Goal: Task Accomplishment & Management: Manage account settings

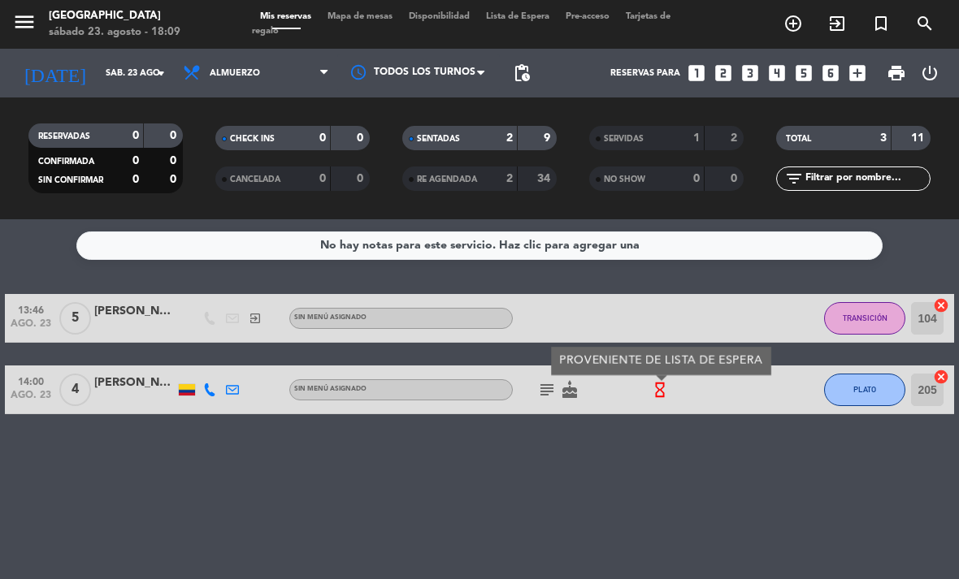
click at [123, 378] on div "[PERSON_NAME]" at bounding box center [134, 383] width 81 height 19
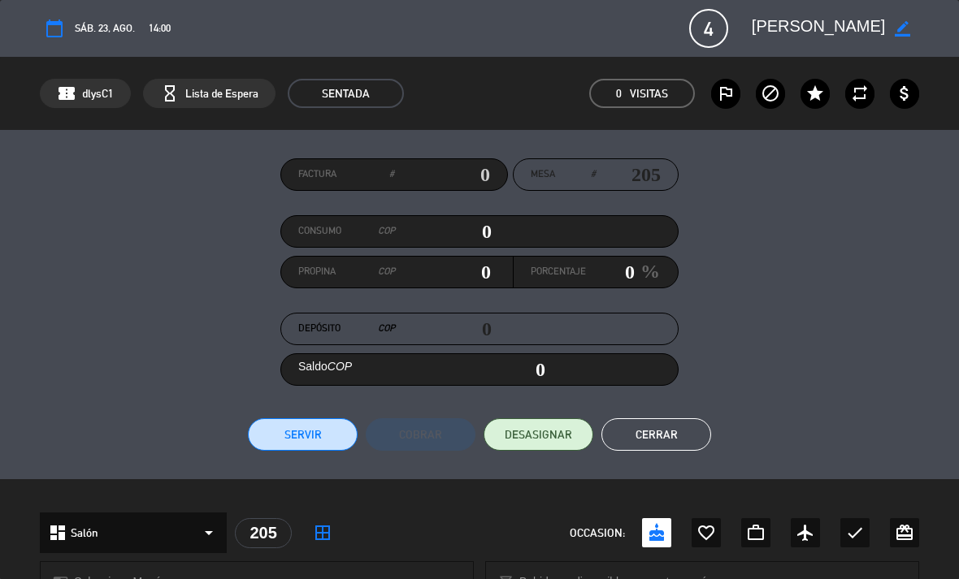
click at [304, 426] on button "Servir" at bounding box center [303, 435] width 110 height 33
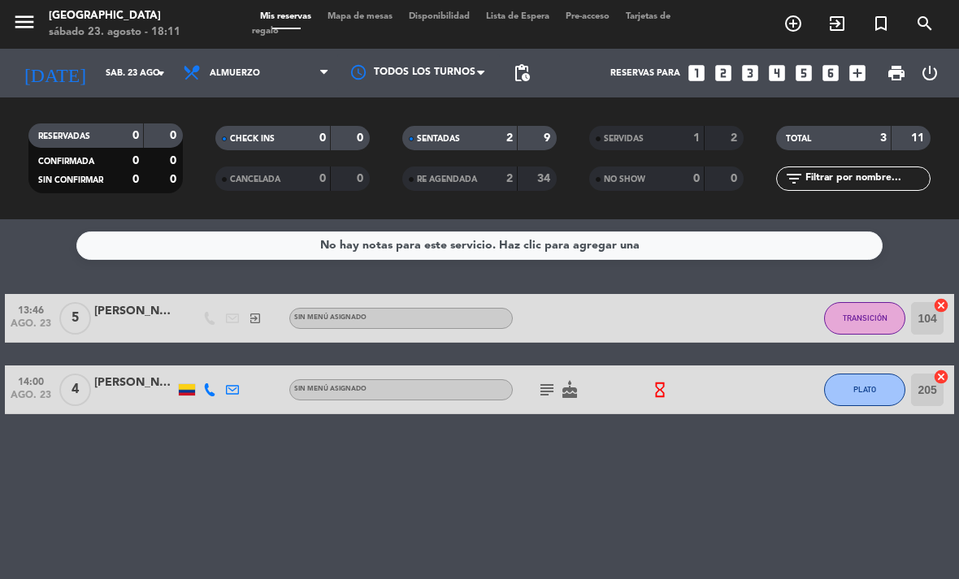
click at [861, 310] on button "TRANSICIÓN" at bounding box center [864, 318] width 81 height 33
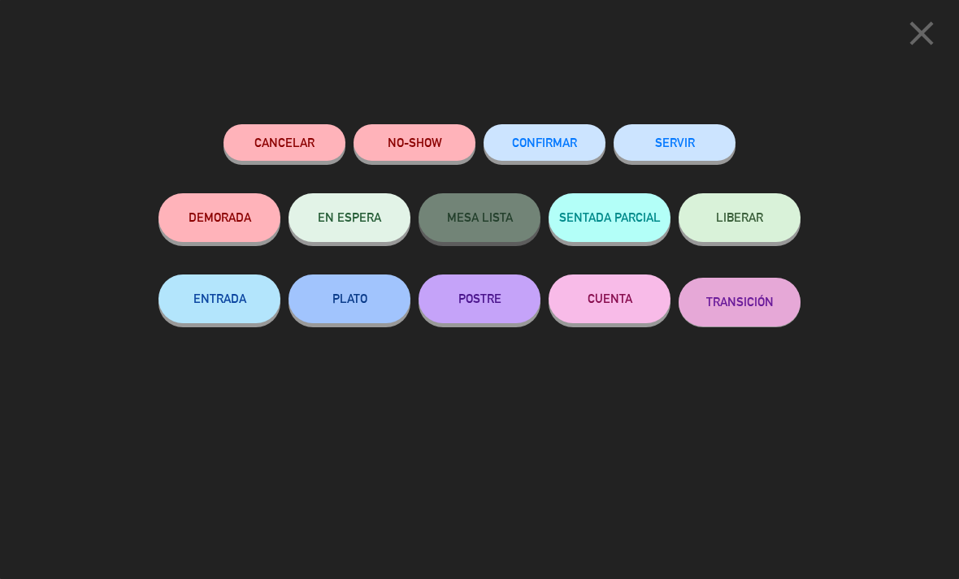
click at [679, 154] on button "SERVIR" at bounding box center [675, 142] width 122 height 37
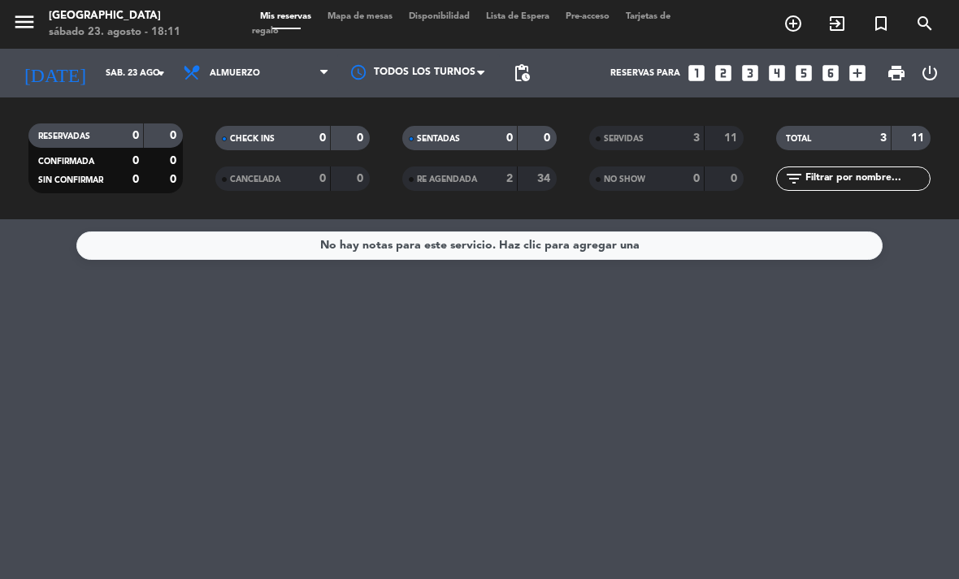
click at [251, 80] on span "Almuerzo" at bounding box center [256, 73] width 163 height 36
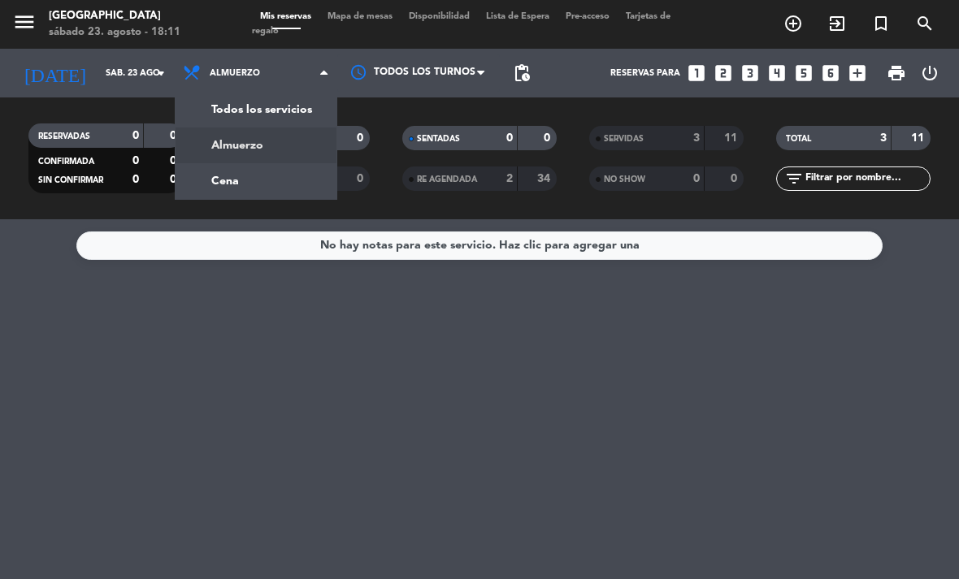
click at [249, 189] on div "menu [GEOGRAPHIC_DATA] [DATE] 23. agosto - 18:11 Mis reservas Mapa de mesas Dis…" at bounding box center [479, 109] width 959 height 219
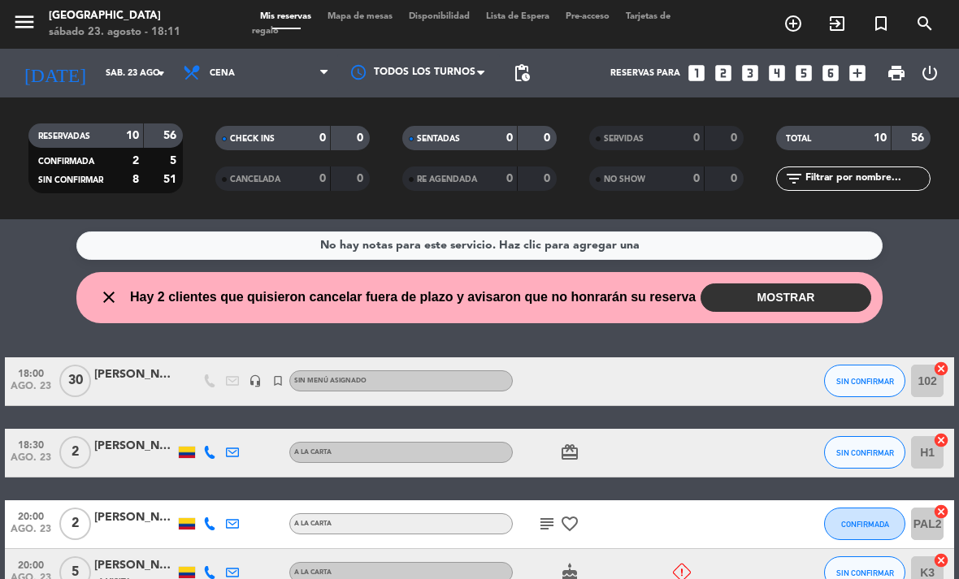
click at [759, 295] on button "MOSTRAR" at bounding box center [785, 298] width 171 height 28
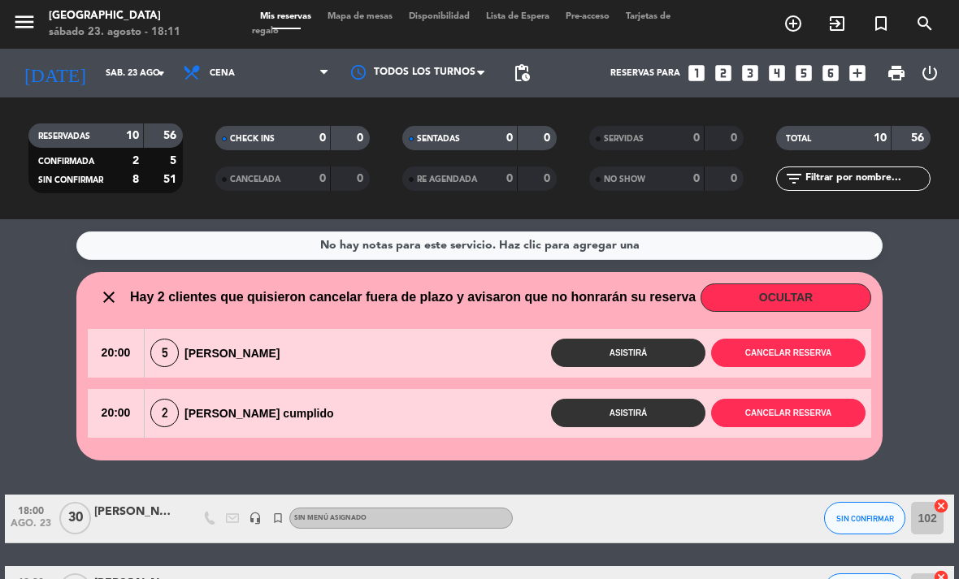
click at [792, 352] on button "Cancelar reserva" at bounding box center [788, 353] width 154 height 28
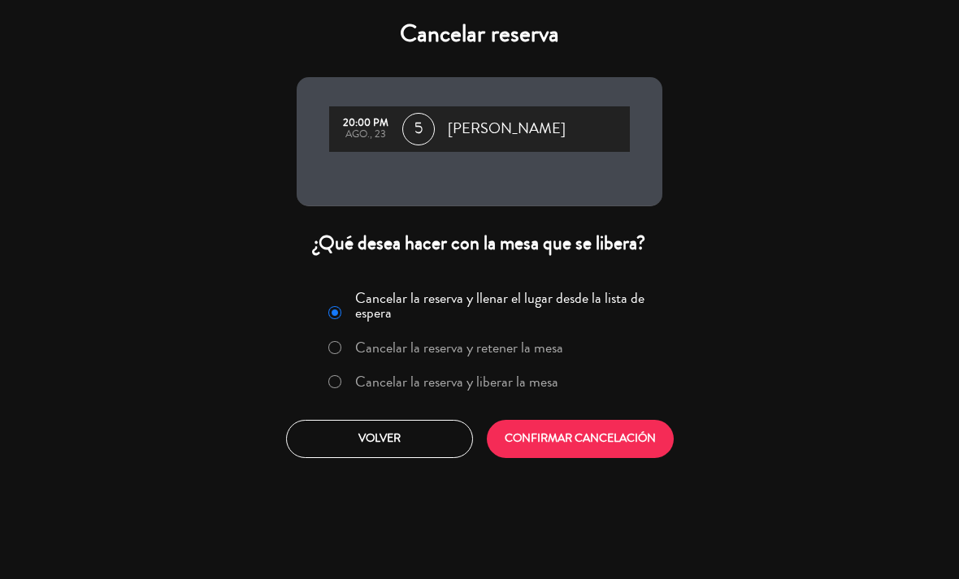
click at [551, 437] on button "CONFIRMAR CANCELACIÓN" at bounding box center [580, 439] width 187 height 38
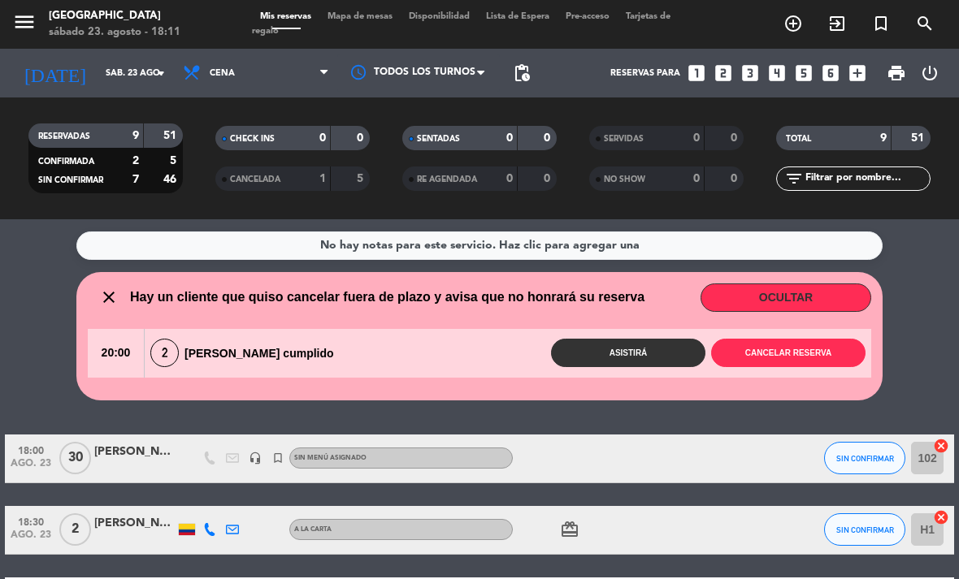
click at [777, 353] on button "Cancelar reserva" at bounding box center [788, 353] width 154 height 28
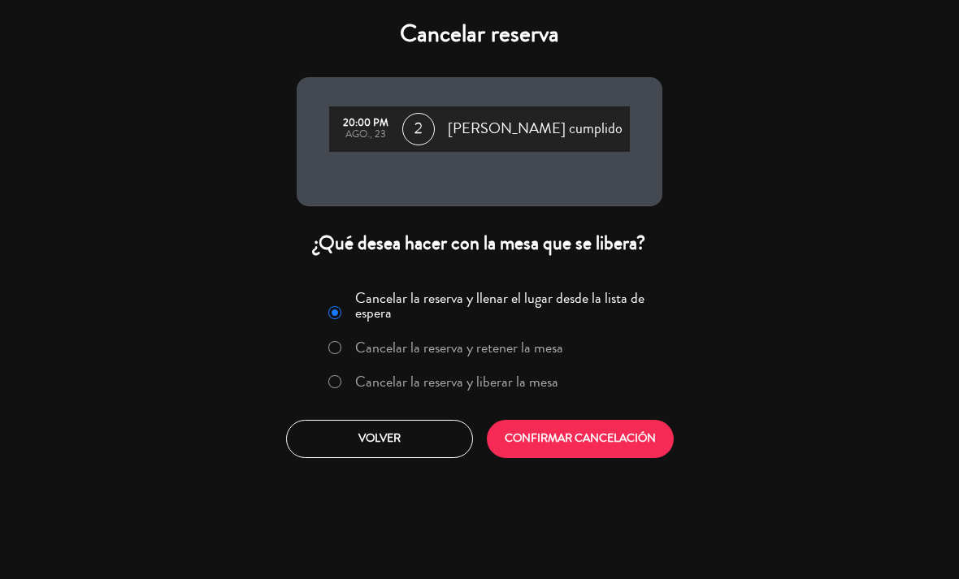
click at [553, 440] on button "CONFIRMAR CANCELACIÓN" at bounding box center [580, 439] width 187 height 38
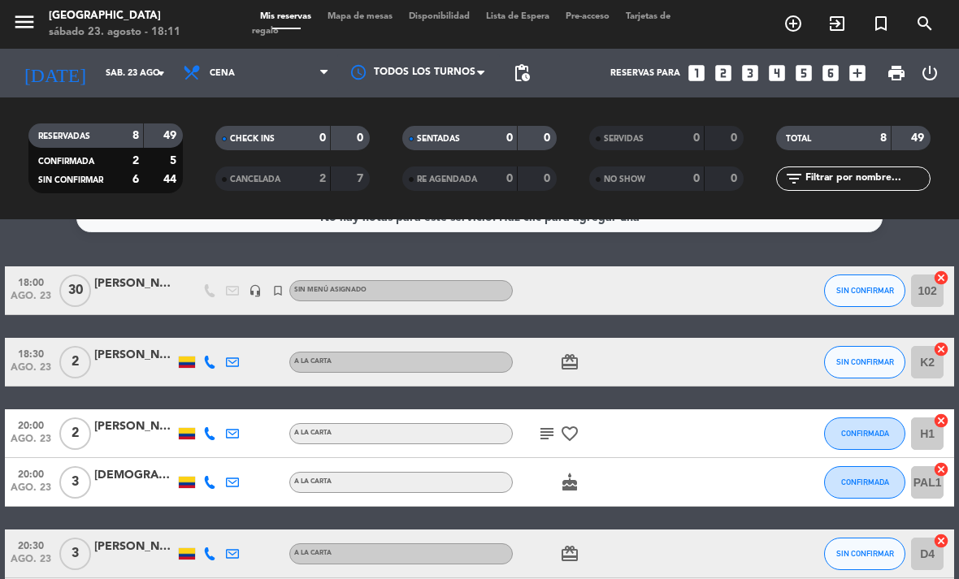
scroll to position [31, 0]
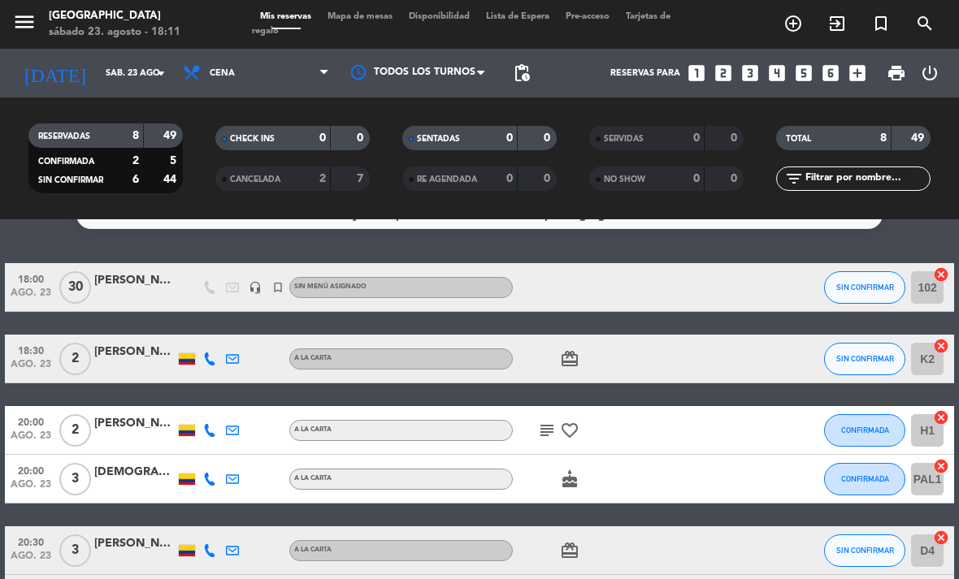
click at [549, 426] on icon "subject" at bounding box center [547, 431] width 20 height 20
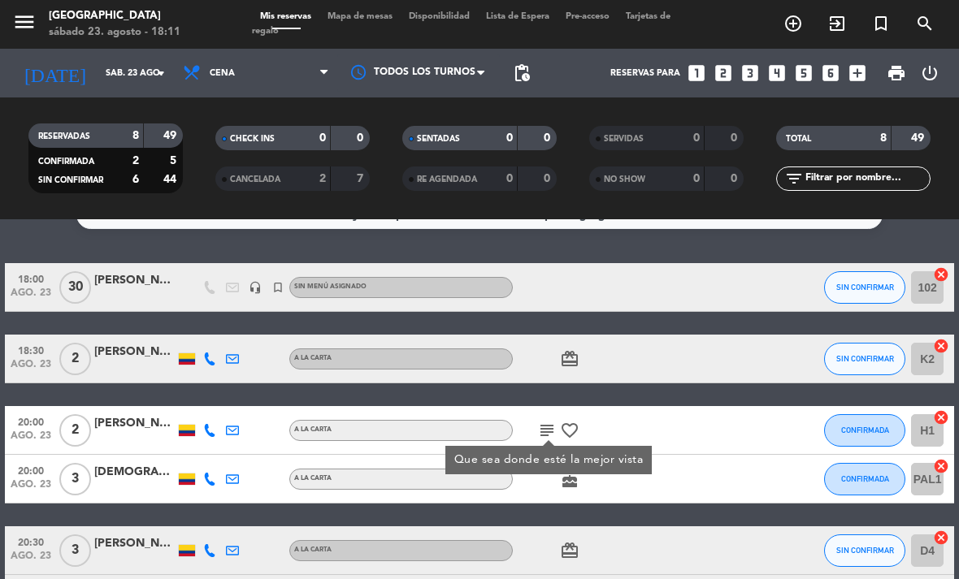
click at [785, 491] on div "20:00 [DATE] 3 [PERSON_NAME] A la carta cake CONFIRMADA PAL1 cancel" at bounding box center [479, 479] width 949 height 49
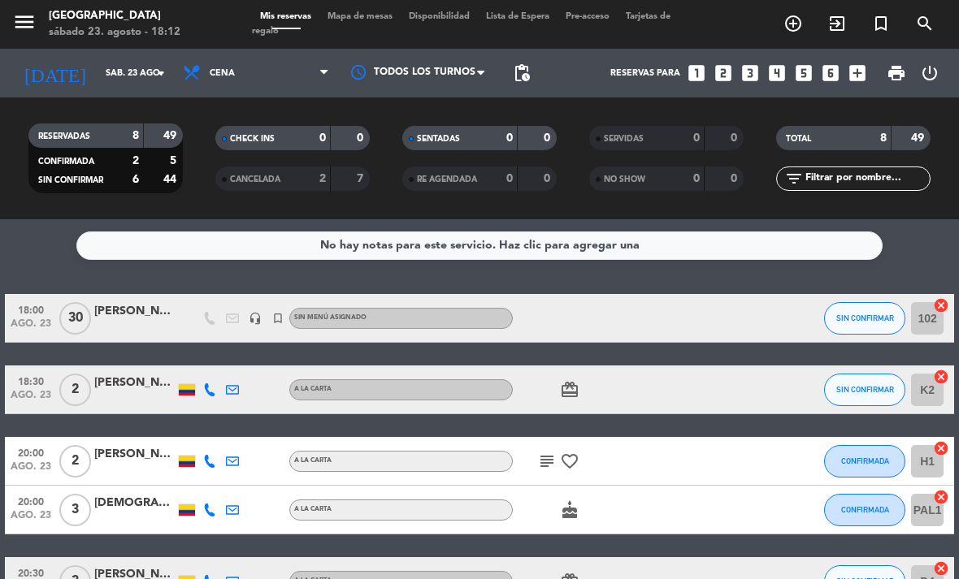
scroll to position [0, 0]
click at [128, 309] on div "[PERSON_NAME]" at bounding box center [134, 311] width 81 height 19
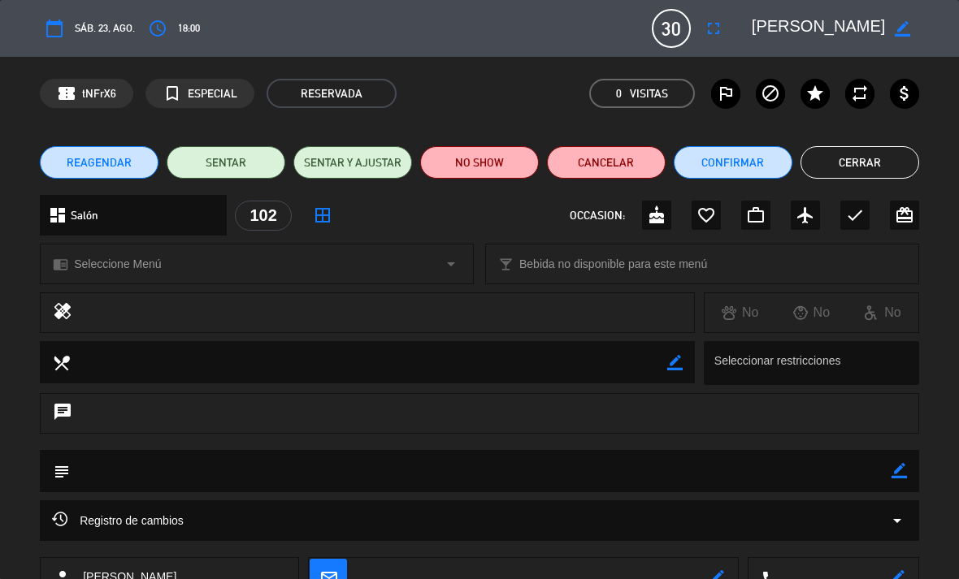
click at [370, 158] on button "SENTAR Y AJUSTAR" at bounding box center [352, 162] width 119 height 33
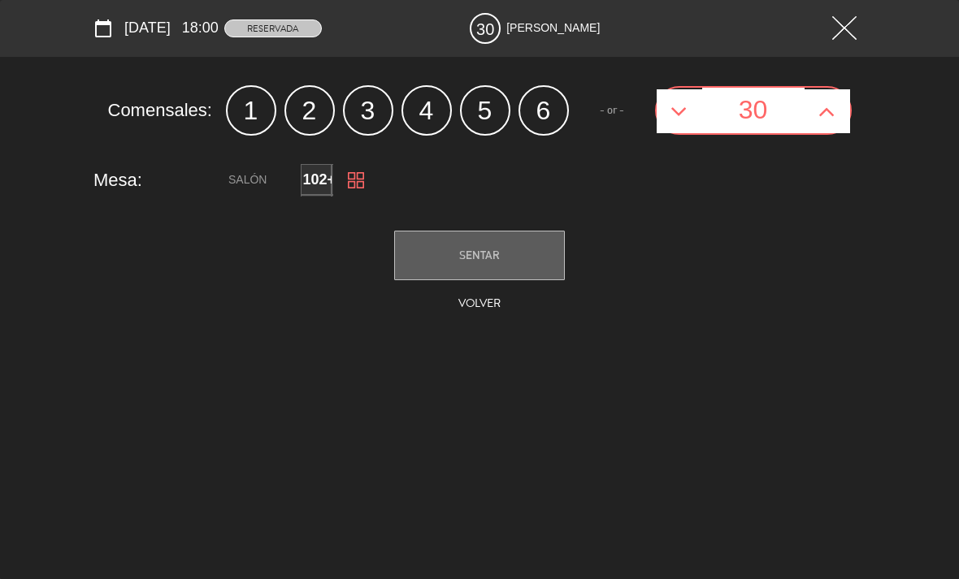
click at [828, 111] on icon at bounding box center [826, 111] width 17 height 26
click at [838, 114] on button at bounding box center [828, 111] width 46 height 44
click at [834, 114] on icon at bounding box center [826, 111] width 17 height 26
click at [832, 118] on icon at bounding box center [826, 111] width 17 height 26
click at [840, 115] on button at bounding box center [828, 111] width 46 height 44
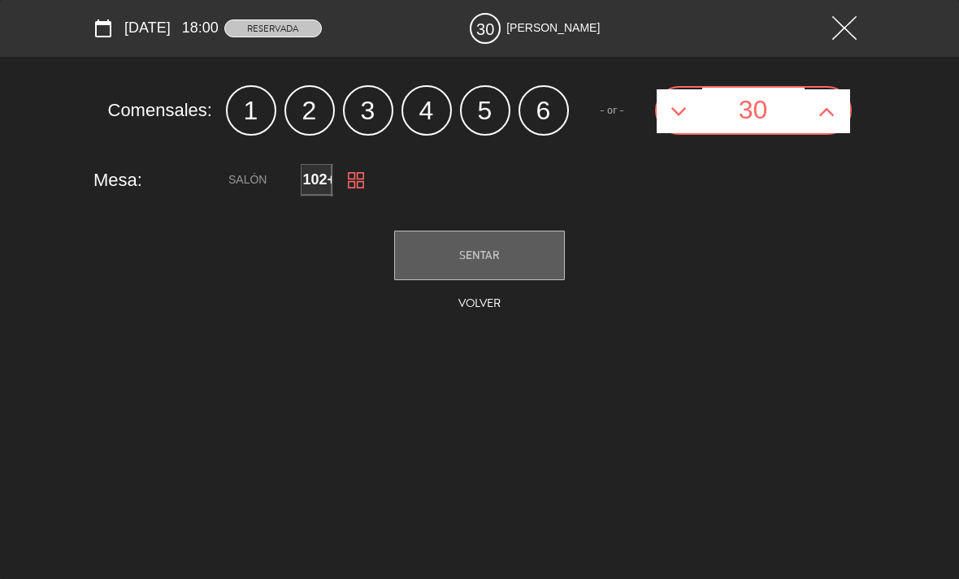
click at [831, 111] on icon at bounding box center [826, 111] width 17 height 26
click at [828, 121] on icon at bounding box center [826, 111] width 17 height 26
click at [834, 116] on icon at bounding box center [826, 111] width 17 height 26
click at [845, 108] on button at bounding box center [828, 111] width 46 height 44
click at [844, 111] on button at bounding box center [828, 111] width 46 height 44
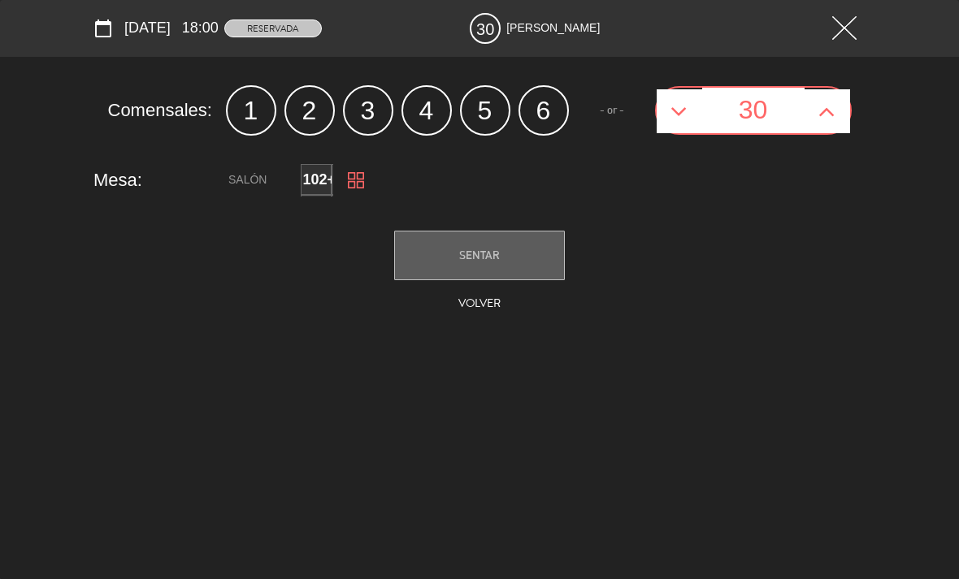
click at [845, 112] on button at bounding box center [828, 111] width 46 height 44
click at [834, 118] on icon at bounding box center [826, 111] width 17 height 26
click at [839, 111] on button at bounding box center [828, 111] width 46 height 44
click at [844, 111] on button at bounding box center [828, 111] width 46 height 44
click at [822, 115] on icon at bounding box center [826, 111] width 17 height 26
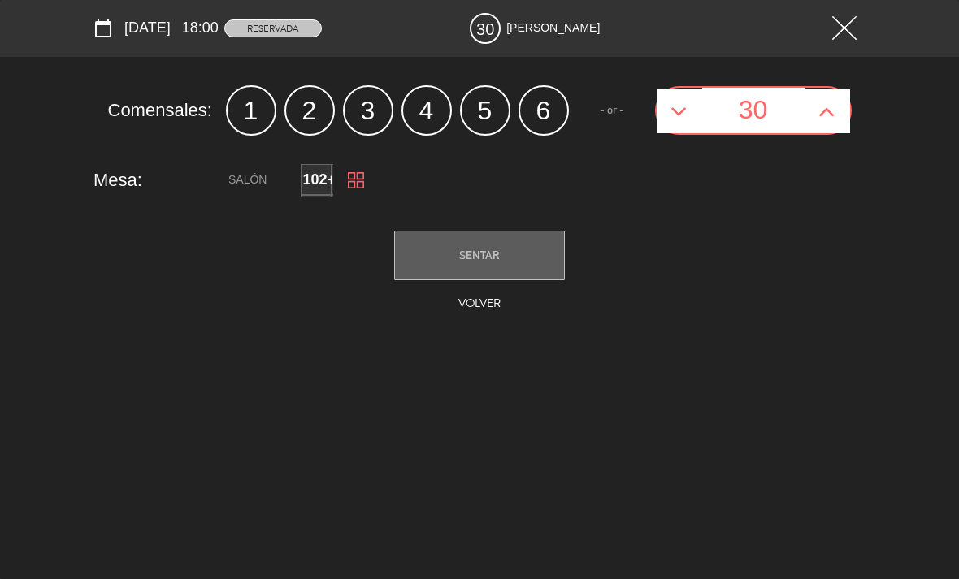
click at [821, 115] on icon at bounding box center [826, 111] width 17 height 26
click at [663, 116] on button at bounding box center [680, 111] width 46 height 44
click at [676, 115] on icon at bounding box center [678, 111] width 17 height 26
click at [835, 107] on button at bounding box center [828, 111] width 46 height 44
click at [837, 115] on button at bounding box center [828, 111] width 46 height 44
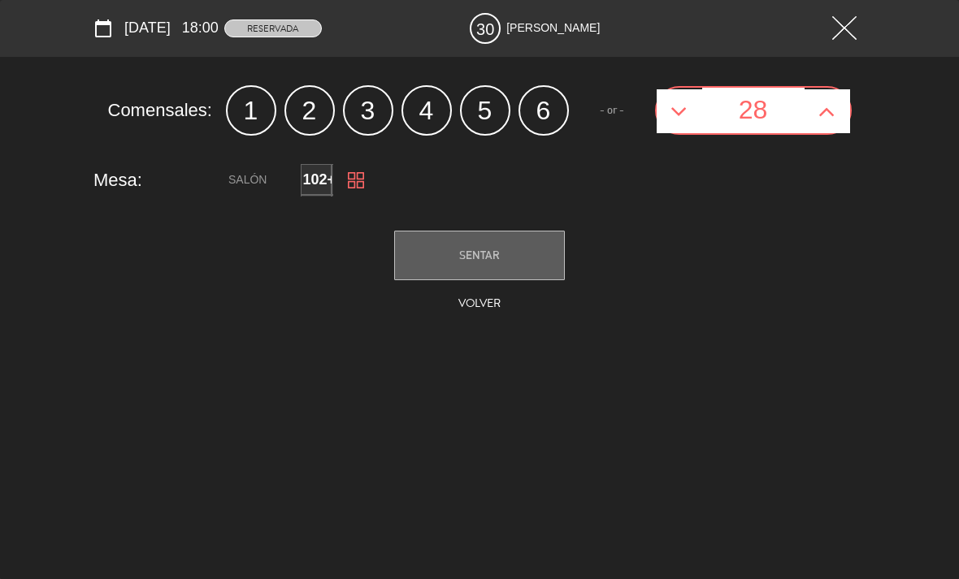
click at [826, 119] on icon at bounding box center [826, 111] width 17 height 26
click at [828, 120] on icon at bounding box center [826, 111] width 17 height 26
click at [822, 123] on icon at bounding box center [826, 111] width 17 height 26
click at [821, 116] on icon at bounding box center [826, 111] width 17 height 26
click at [826, 114] on icon at bounding box center [826, 111] width 17 height 26
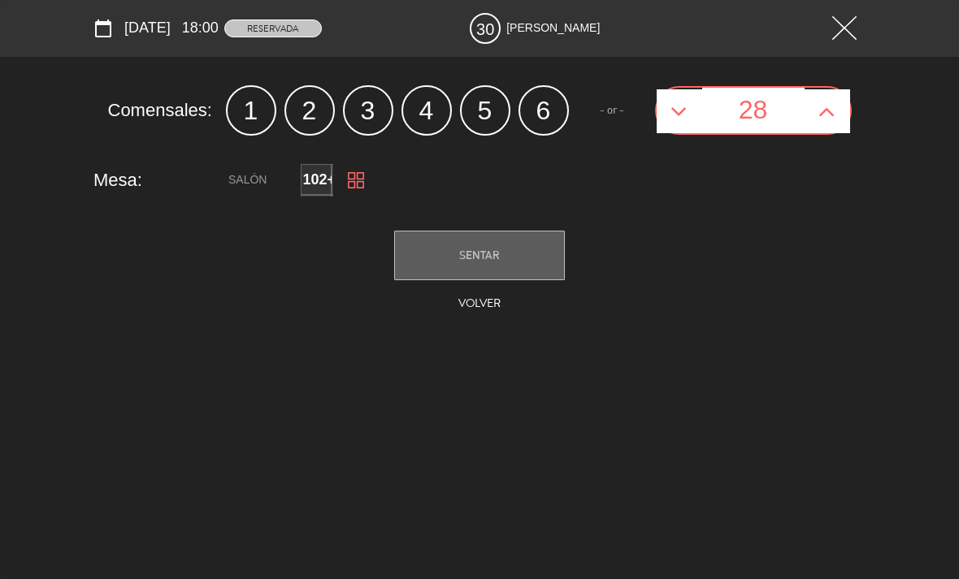
click at [841, 105] on button at bounding box center [828, 111] width 46 height 44
click at [836, 115] on button at bounding box center [828, 111] width 46 height 44
click at [825, 111] on icon at bounding box center [826, 111] width 17 height 26
click at [826, 115] on icon at bounding box center [826, 111] width 17 height 26
click at [835, 114] on button at bounding box center [828, 111] width 46 height 44
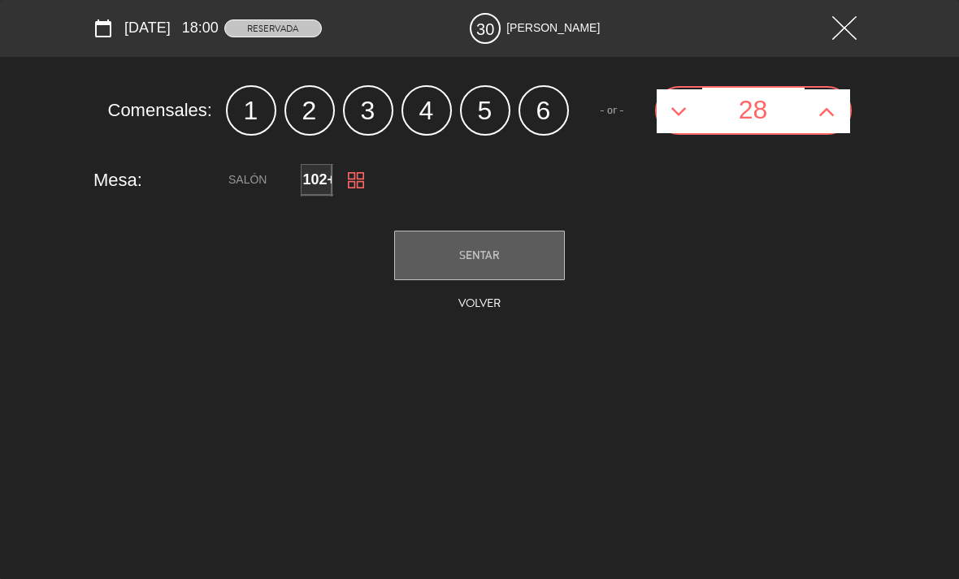
click at [835, 114] on icon at bounding box center [826, 111] width 17 height 26
click at [820, 113] on icon at bounding box center [826, 111] width 17 height 26
click at [677, 108] on icon at bounding box center [678, 111] width 17 height 26
click at [683, 114] on icon at bounding box center [678, 111] width 17 height 26
click at [681, 116] on icon at bounding box center [678, 111] width 17 height 26
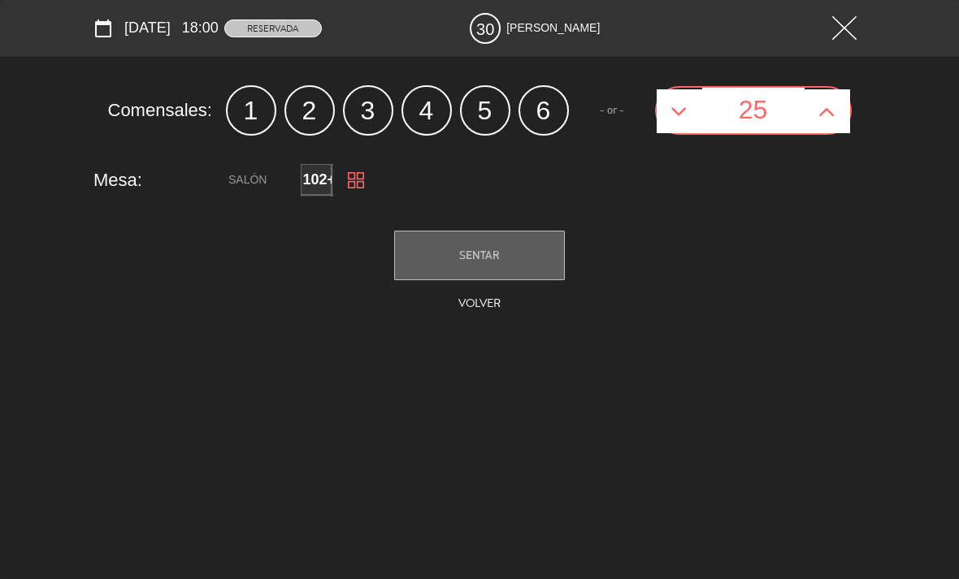
click at [657, 115] on button at bounding box center [680, 111] width 46 height 44
click at [668, 118] on button at bounding box center [680, 111] width 46 height 44
click at [670, 116] on icon at bounding box center [678, 111] width 17 height 26
click at [816, 109] on button at bounding box center [828, 111] width 46 height 44
type input "23"
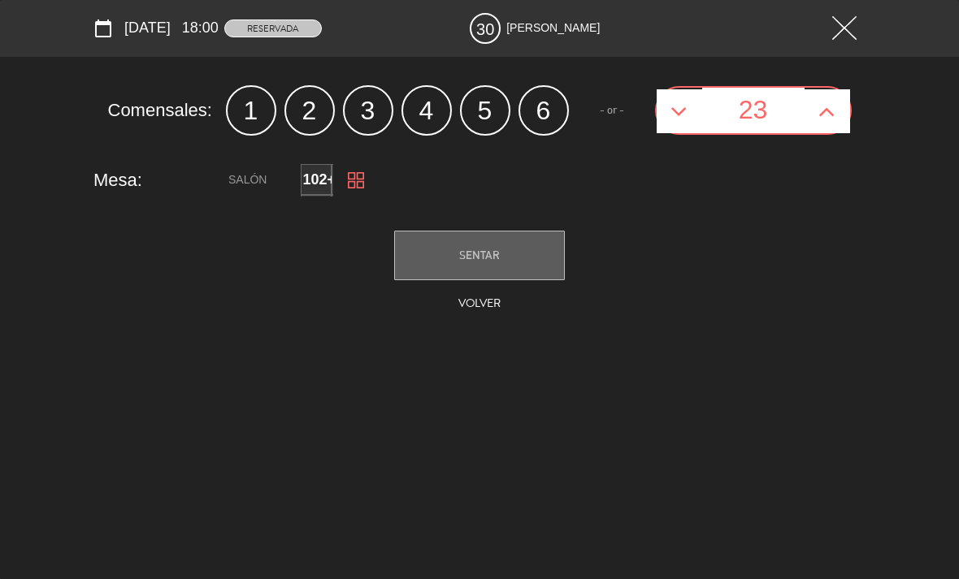
click at [822, 112] on icon at bounding box center [826, 111] width 17 height 26
click at [825, 115] on icon at bounding box center [826, 111] width 17 height 26
click at [815, 115] on button at bounding box center [828, 111] width 46 height 44
click at [815, 118] on button at bounding box center [828, 111] width 46 height 44
click at [818, 116] on button at bounding box center [828, 111] width 46 height 44
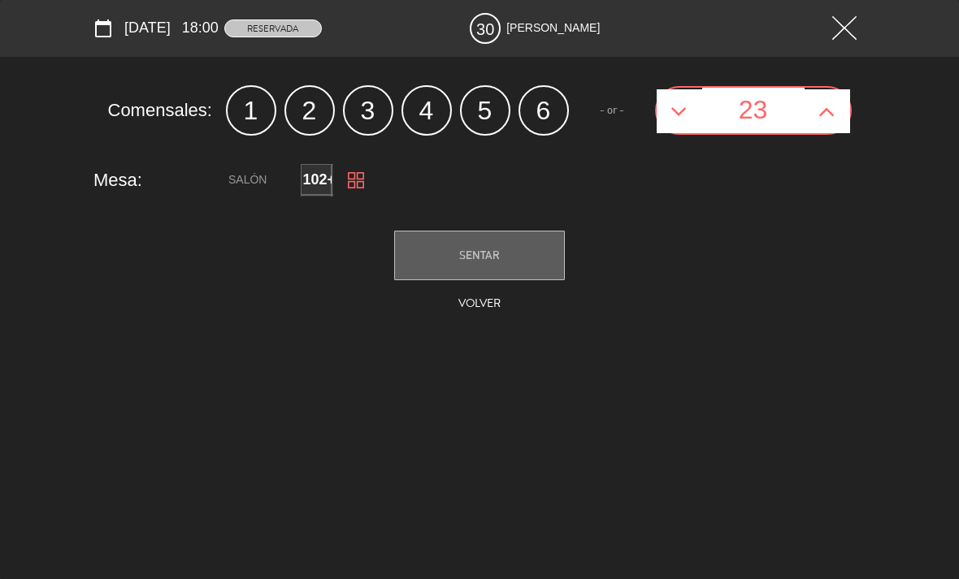
click at [825, 120] on icon at bounding box center [826, 111] width 17 height 26
click at [831, 115] on icon at bounding box center [826, 111] width 17 height 26
click at [820, 107] on icon at bounding box center [826, 111] width 17 height 26
click at [832, 107] on icon at bounding box center [826, 111] width 17 height 26
click at [822, 116] on icon at bounding box center [826, 111] width 17 height 26
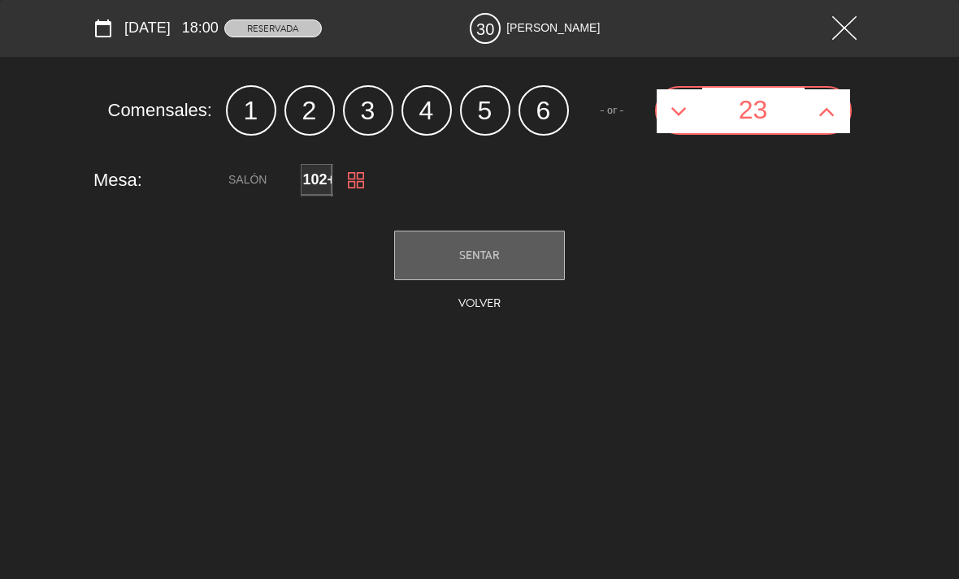
click at [826, 115] on icon at bounding box center [826, 111] width 17 height 26
click at [830, 119] on icon at bounding box center [826, 111] width 17 height 26
click at [829, 121] on icon at bounding box center [826, 111] width 17 height 26
click at [835, 118] on button at bounding box center [828, 111] width 46 height 44
click at [829, 116] on icon at bounding box center [826, 111] width 17 height 26
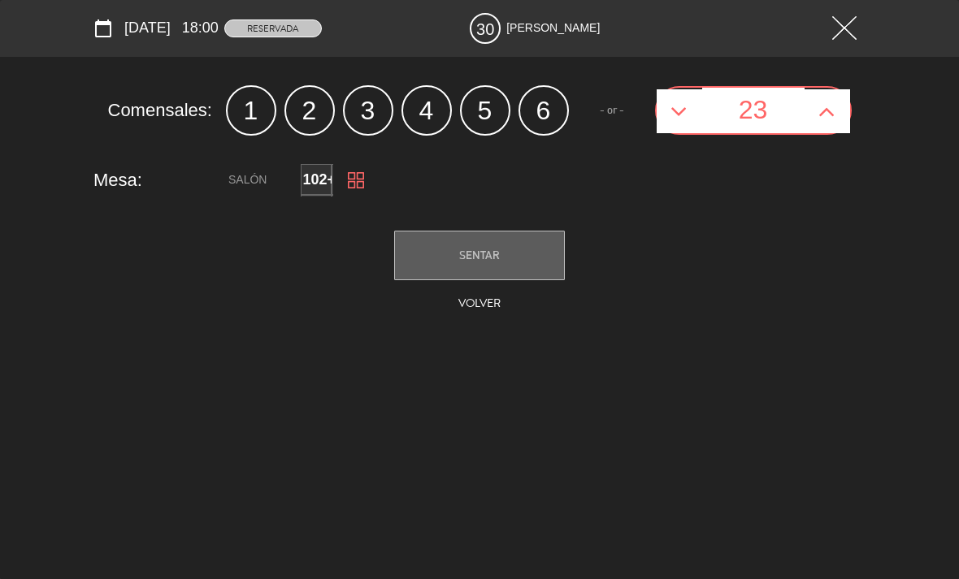
click at [831, 111] on icon at bounding box center [826, 111] width 17 height 26
click at [831, 114] on icon at bounding box center [826, 111] width 17 height 26
click at [836, 113] on button at bounding box center [828, 111] width 46 height 44
click at [823, 112] on icon at bounding box center [826, 111] width 17 height 26
click at [822, 119] on icon at bounding box center [826, 111] width 17 height 26
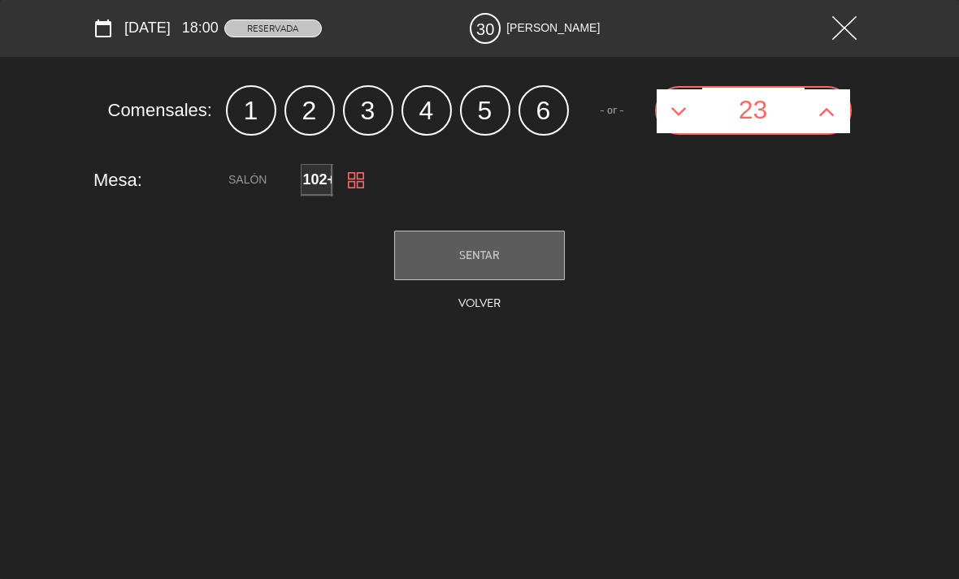
click at [822, 115] on icon at bounding box center [826, 111] width 17 height 26
click at [816, 112] on button at bounding box center [828, 111] width 46 height 44
click at [815, 110] on button at bounding box center [828, 111] width 46 height 44
click at [820, 101] on icon at bounding box center [826, 111] width 17 height 26
click at [830, 111] on icon at bounding box center [826, 111] width 17 height 26
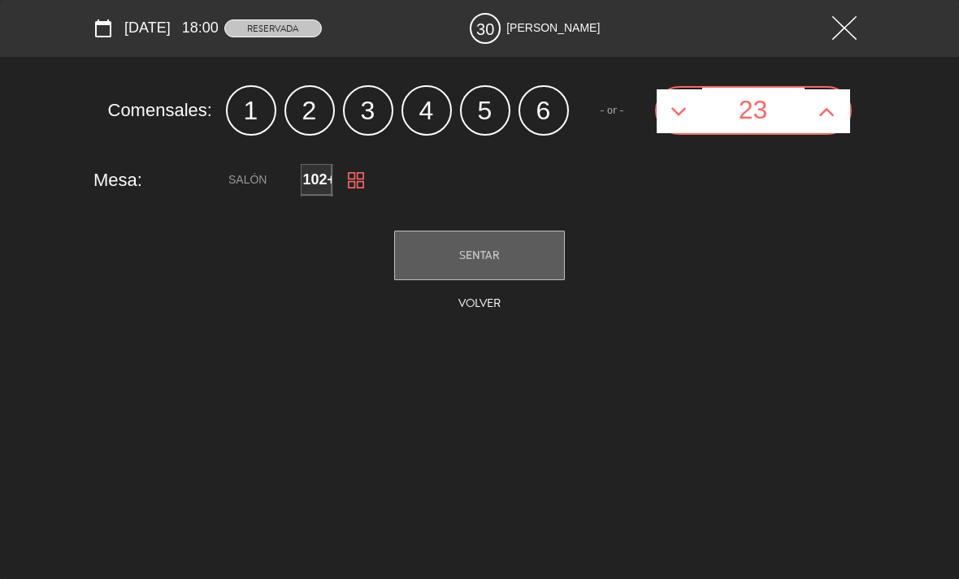
click at [831, 103] on icon at bounding box center [826, 111] width 17 height 26
click at [823, 106] on icon at bounding box center [826, 111] width 17 height 26
click at [828, 108] on icon at bounding box center [826, 111] width 17 height 26
click at [831, 107] on icon at bounding box center [826, 111] width 17 height 26
click at [824, 114] on icon at bounding box center [826, 111] width 17 height 26
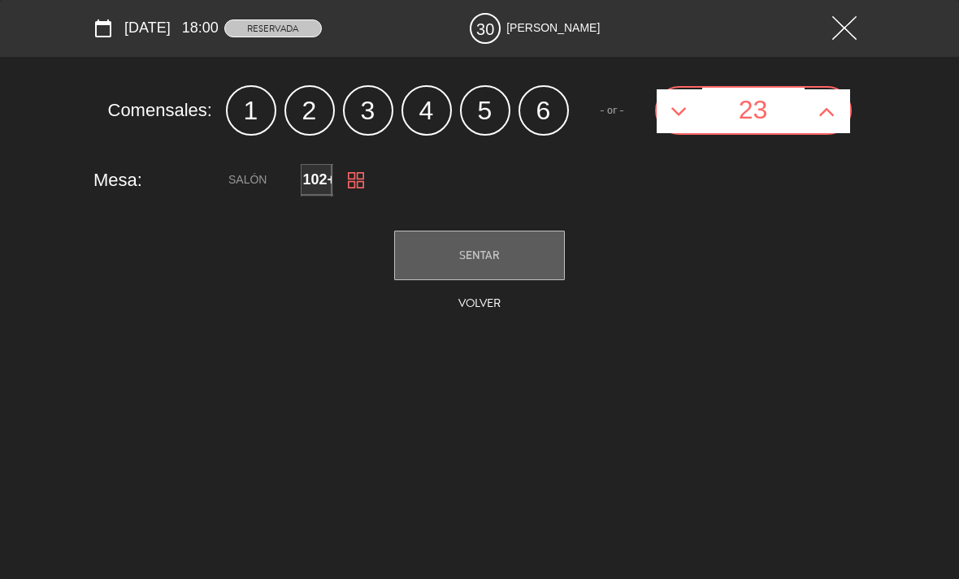
click at [837, 123] on button at bounding box center [828, 111] width 46 height 44
click at [829, 131] on button at bounding box center [828, 111] width 46 height 44
click at [813, 130] on button at bounding box center [828, 111] width 46 height 44
click at [808, 129] on button at bounding box center [828, 111] width 46 height 44
click at [813, 129] on button at bounding box center [828, 111] width 46 height 44
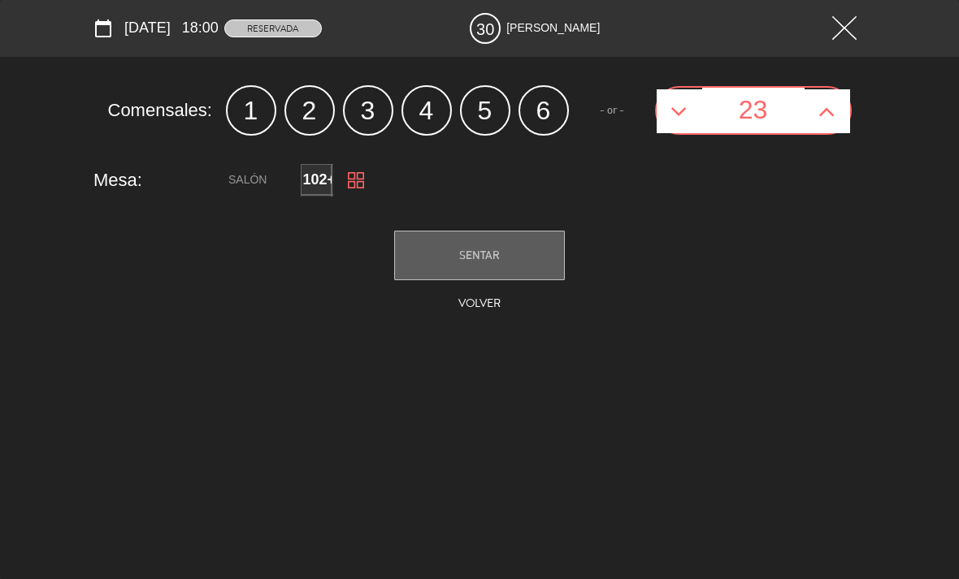
click at [818, 141] on div "Comensales: 1 2 3 4 5 6 - or - 23 Mesa: Salón 102+103+104+105+201+202+203+204+2…" at bounding box center [479, 140] width 935 height 145
click at [806, 130] on button at bounding box center [828, 111] width 46 height 44
click at [821, 131] on button at bounding box center [828, 111] width 46 height 44
click at [821, 130] on button at bounding box center [828, 111] width 46 height 44
click at [817, 147] on div "Comensales: 1 2 3 4 5 6 - or - 23 Mesa: Salón 102+103+104+105+201+202+203+204+2…" at bounding box center [479, 140] width 935 height 145
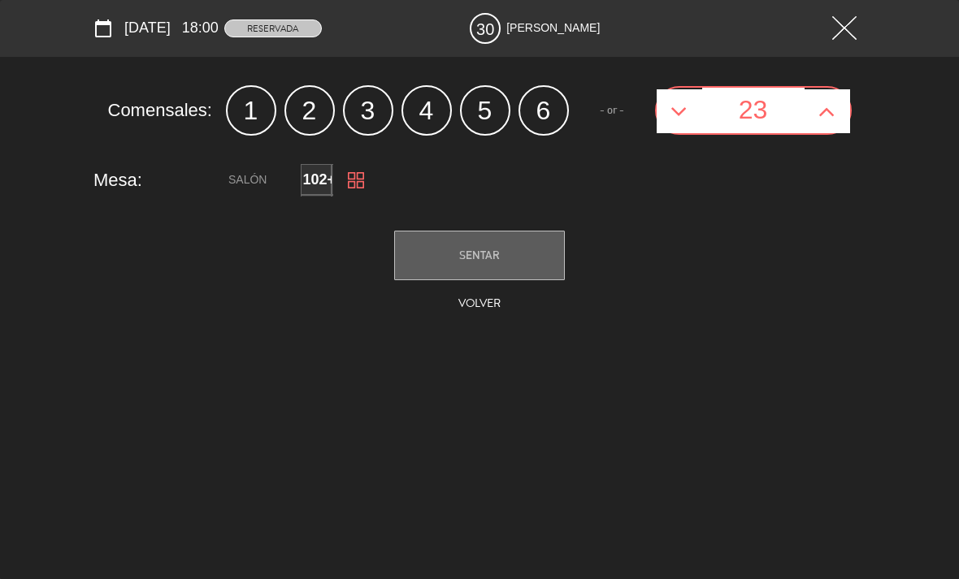
click at [813, 150] on div "Comensales: 1 2 3 4 5 6 - or - 23 Mesa: Salón 102+103+104+105+201+202+203+204+2…" at bounding box center [479, 140] width 935 height 145
click at [840, 37] on img at bounding box center [844, 28] width 24 height 24
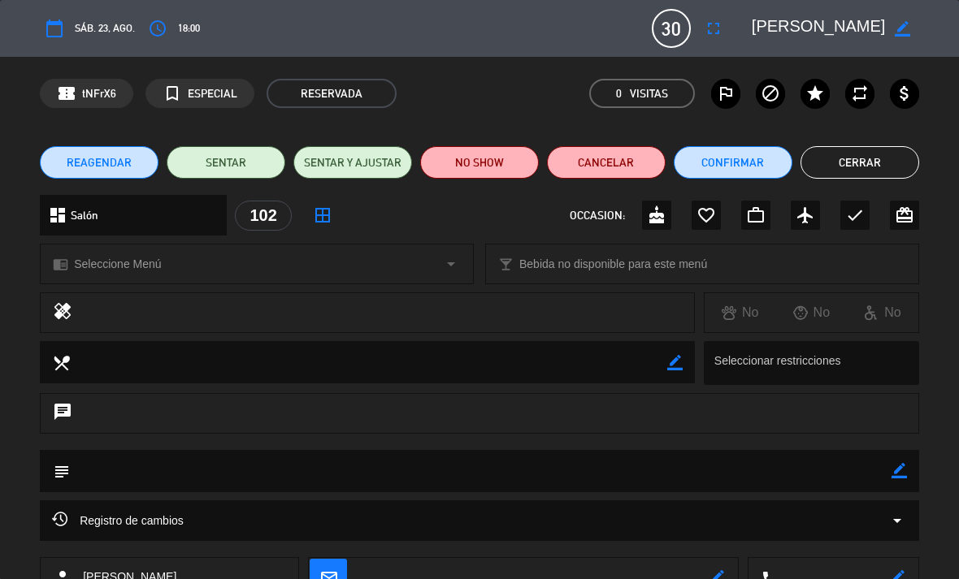
click at [862, 162] on button "Cerrar" at bounding box center [859, 162] width 119 height 33
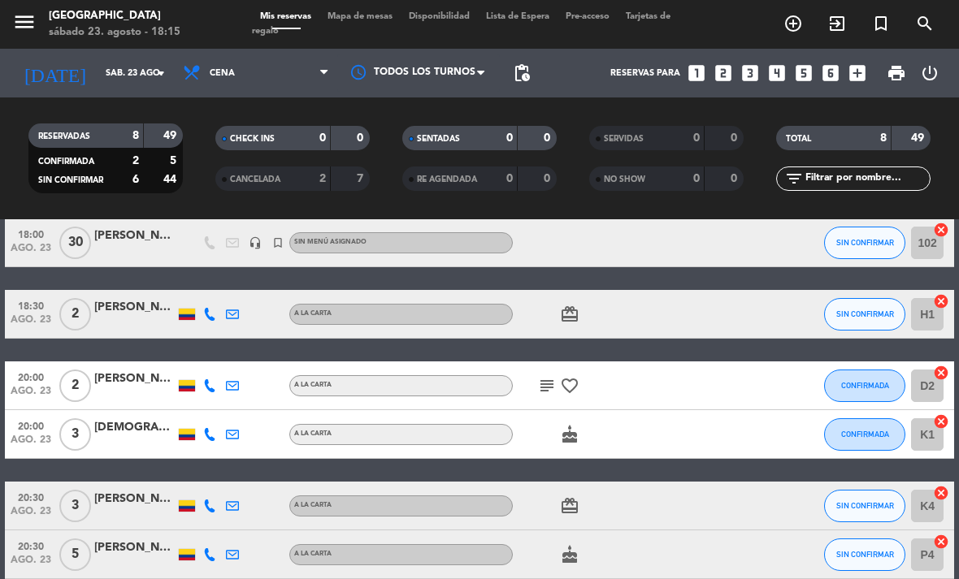
scroll to position [70, 0]
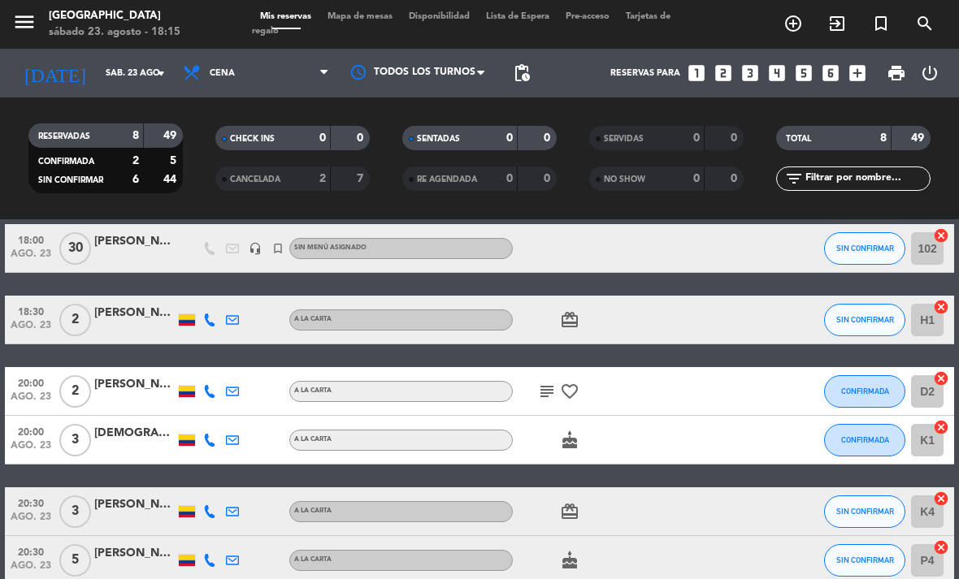
click at [126, 314] on div "[PERSON_NAME]" at bounding box center [134, 313] width 81 height 19
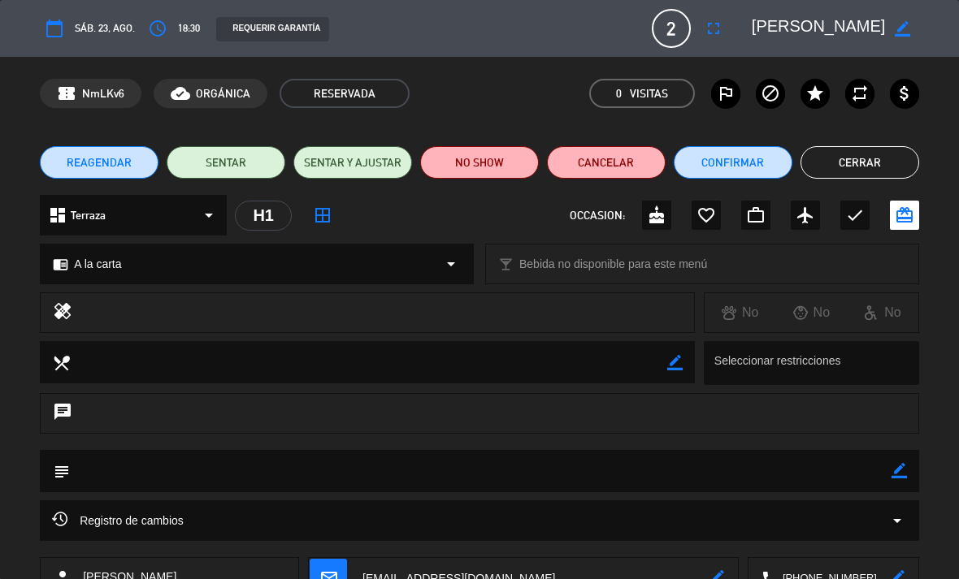
click at [857, 162] on button "Cerrar" at bounding box center [859, 162] width 119 height 33
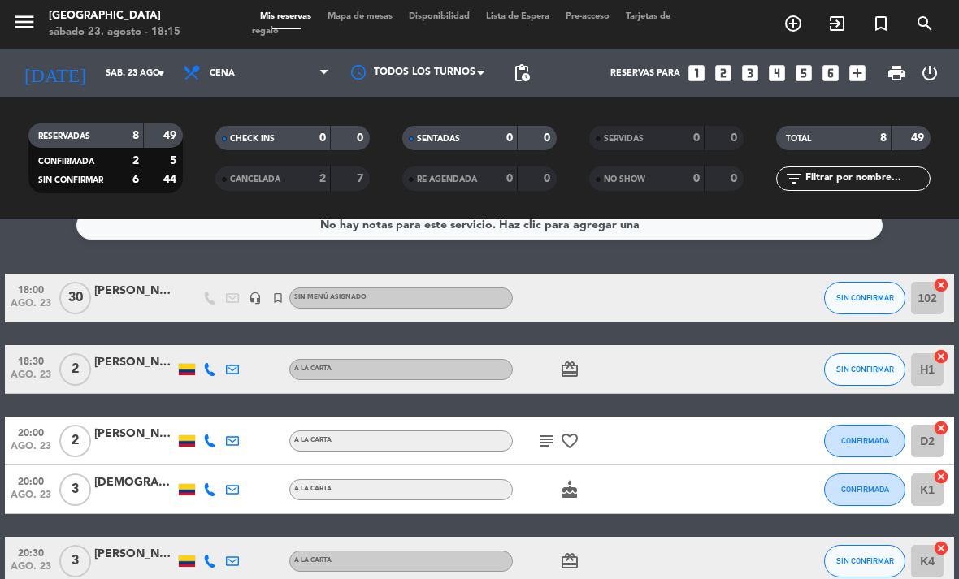
scroll to position [18, 0]
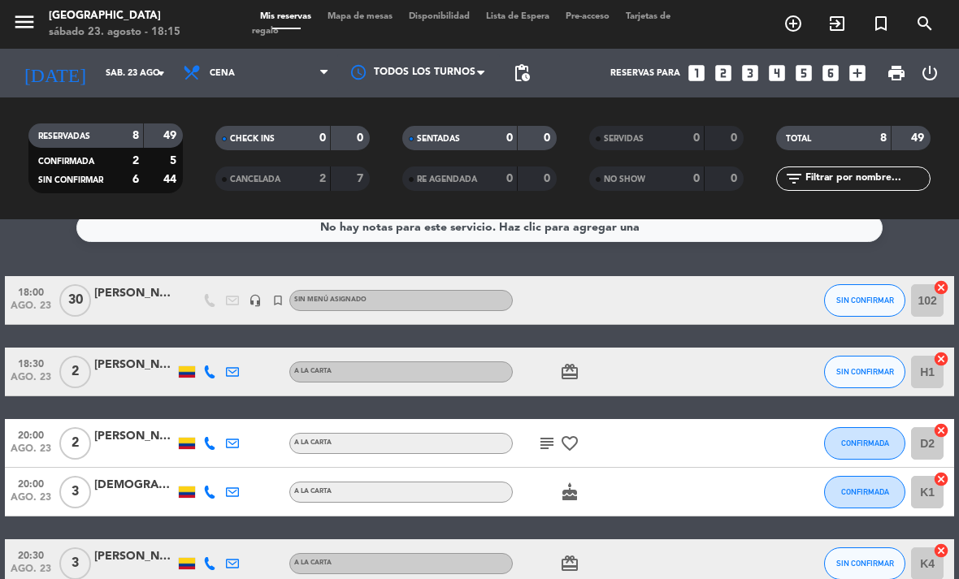
click at [867, 367] on span "SIN CONFIRMAR" at bounding box center [865, 371] width 58 height 9
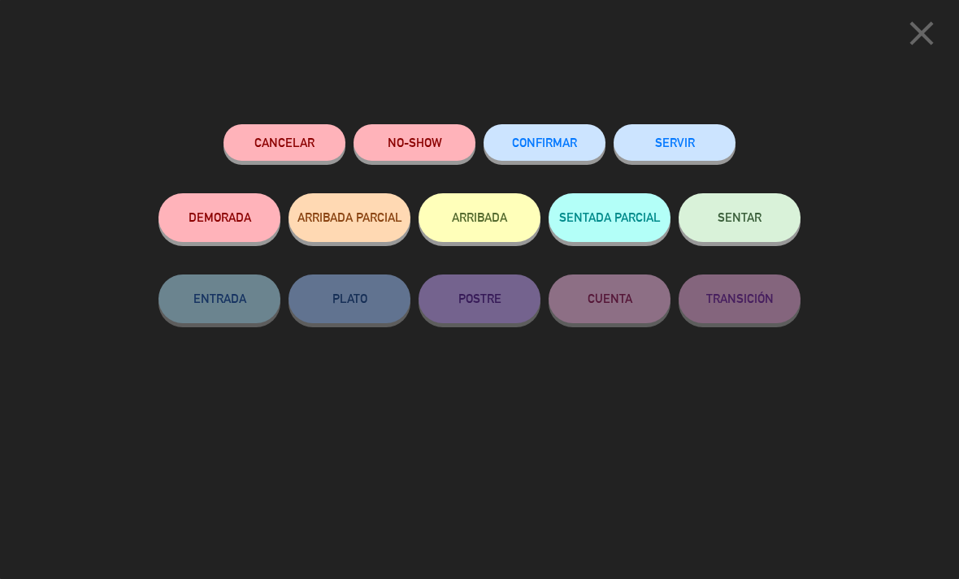
click at [758, 209] on button "SENTAR" at bounding box center [740, 217] width 122 height 49
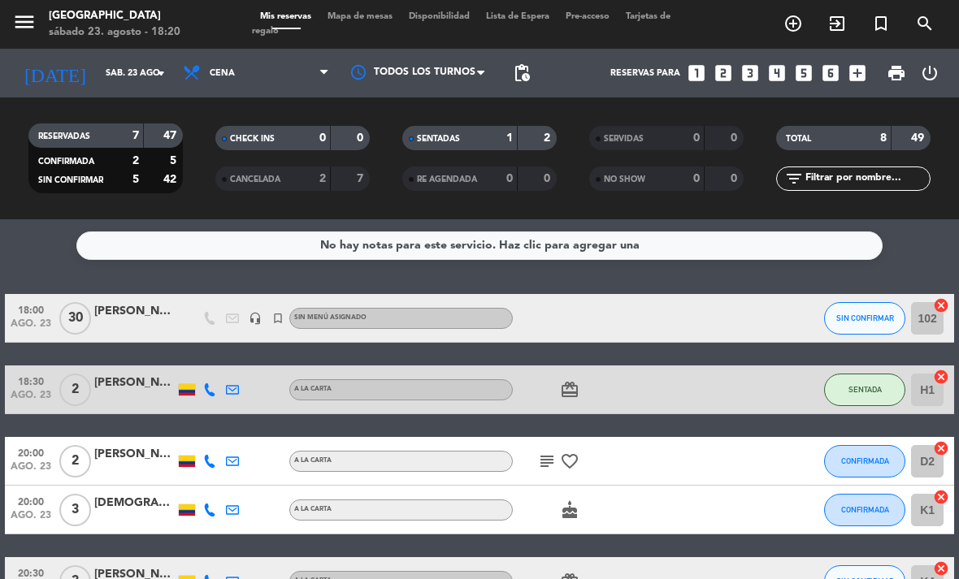
scroll to position [0, 0]
click at [577, 393] on icon "card_giftcard" at bounding box center [570, 390] width 20 height 20
click at [938, 378] on icon "cancel" at bounding box center [941, 377] width 16 height 16
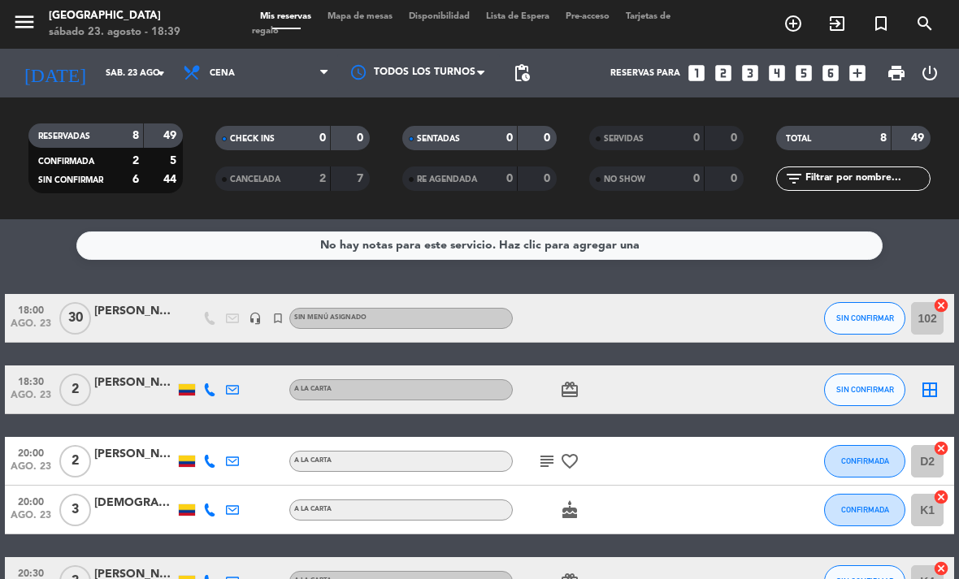
click at [926, 384] on icon "border_all" at bounding box center [930, 390] width 20 height 20
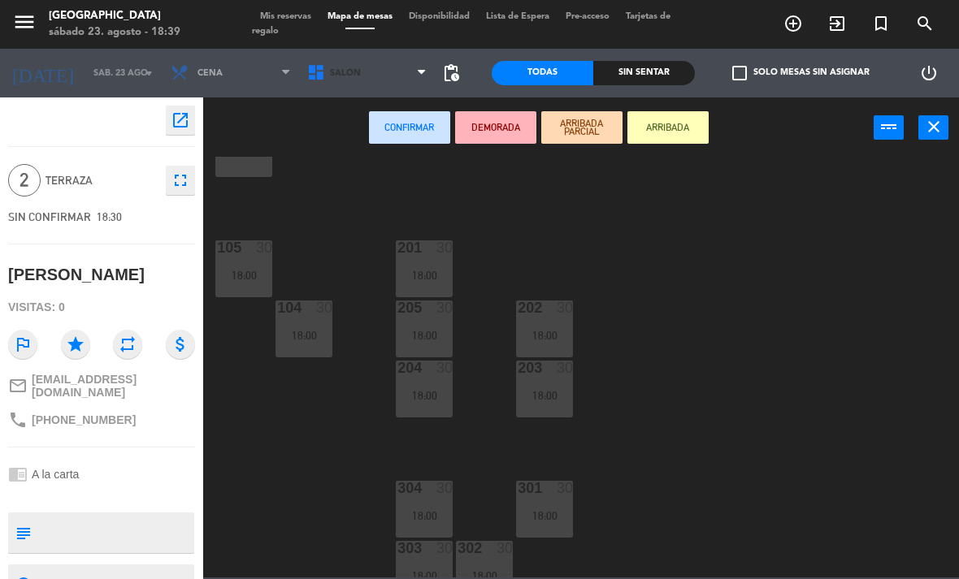
click at [332, 72] on span "Salón" at bounding box center [345, 73] width 31 height 11
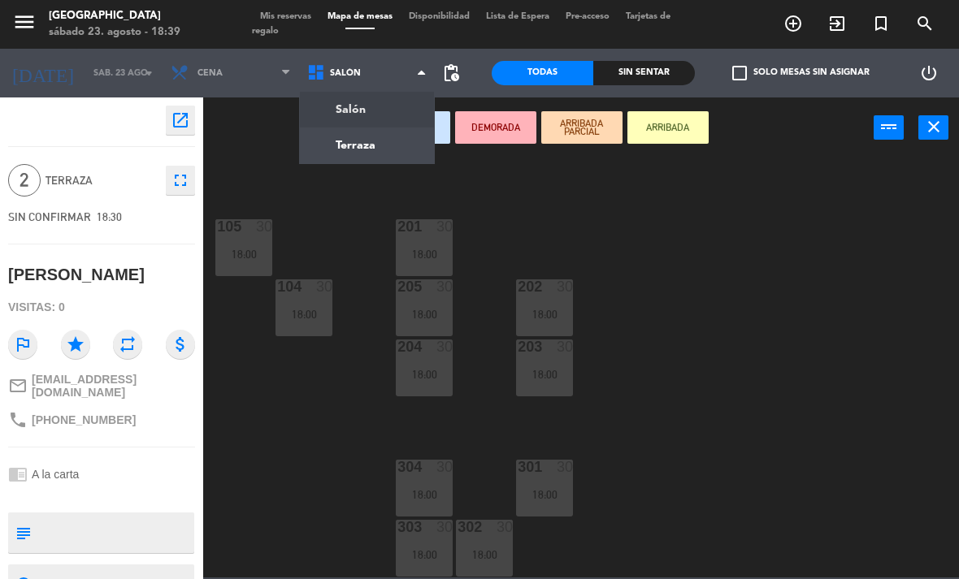
scroll to position [207, 0]
click at [355, 149] on ng-component "menu [GEOGRAPHIC_DATA] [DATE] 23. agosto - 18:39 Mis reservas Mapa de mesas Dis…" at bounding box center [479, 289] width 959 height 578
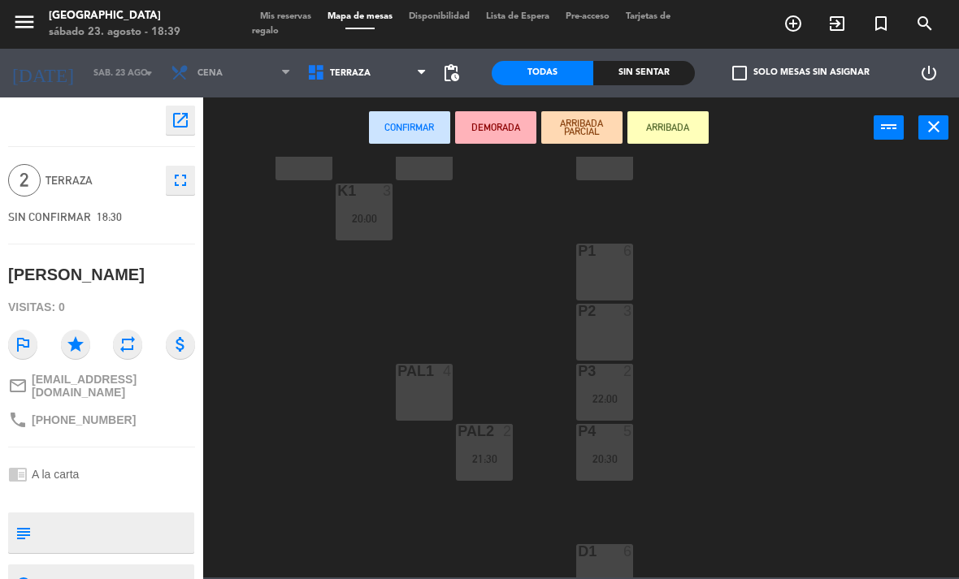
scroll to position [185, 0]
click at [612, 336] on div "P2 3" at bounding box center [604, 329] width 57 height 57
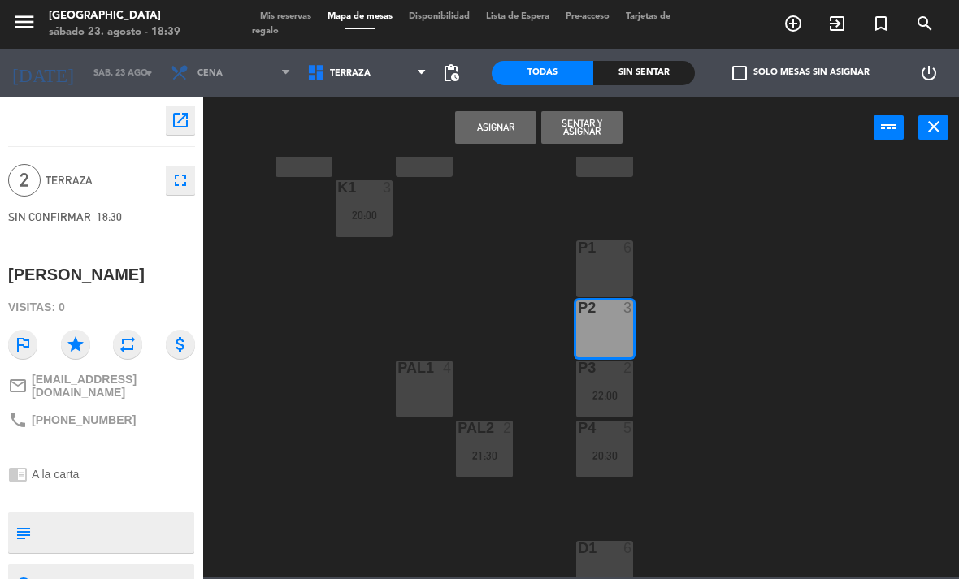
click at [601, 116] on button "Sentar y Asignar" at bounding box center [581, 127] width 81 height 33
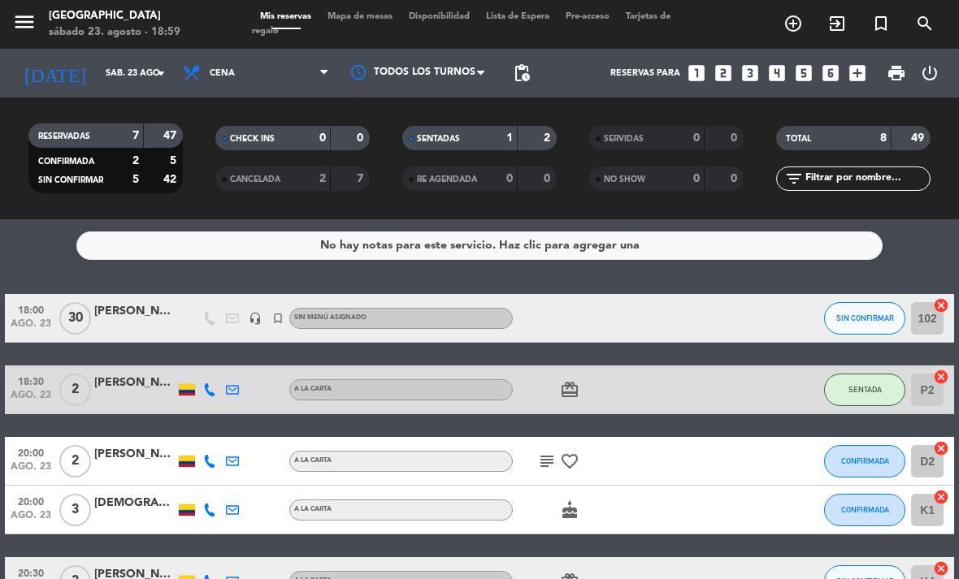
click at [871, 383] on button "SENTADA" at bounding box center [864, 390] width 81 height 33
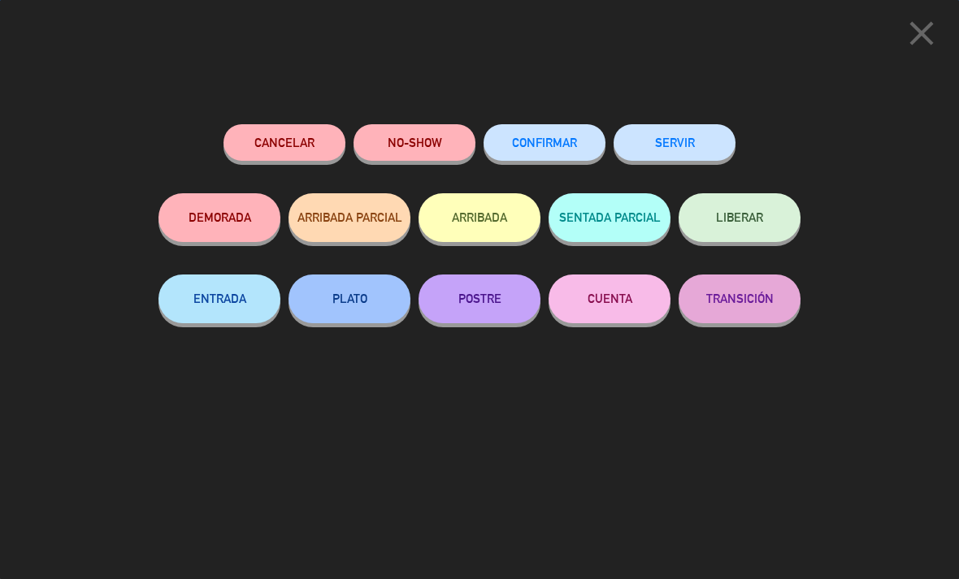
click at [354, 294] on button "PLATO" at bounding box center [349, 299] width 122 height 49
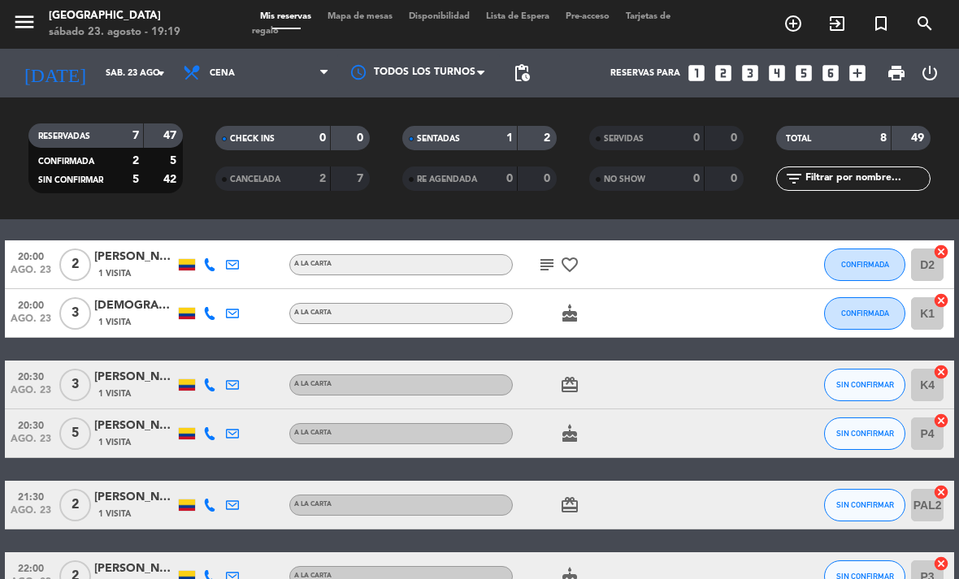
scroll to position [196, 0]
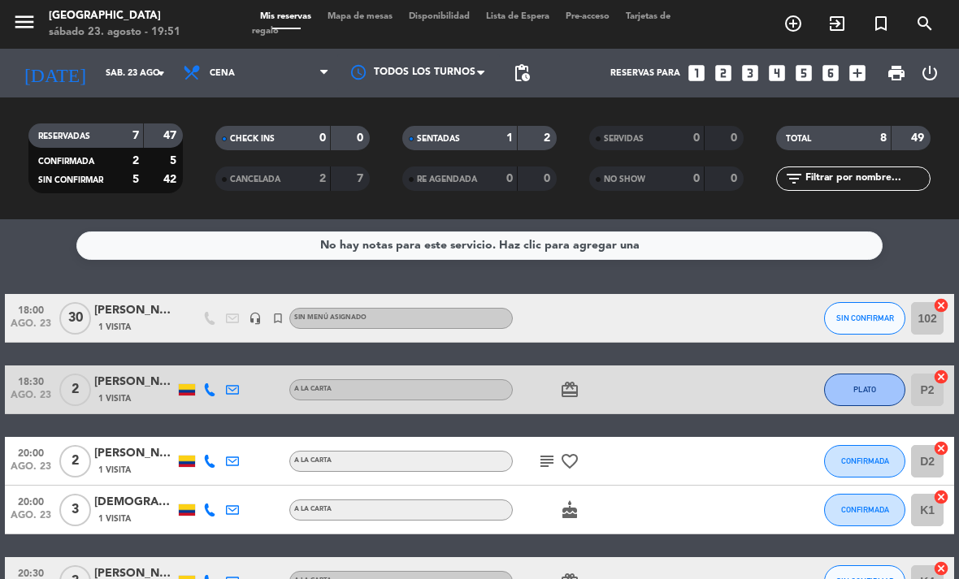
click at [803, 19] on icon "exit_to_app" at bounding box center [793, 24] width 20 height 20
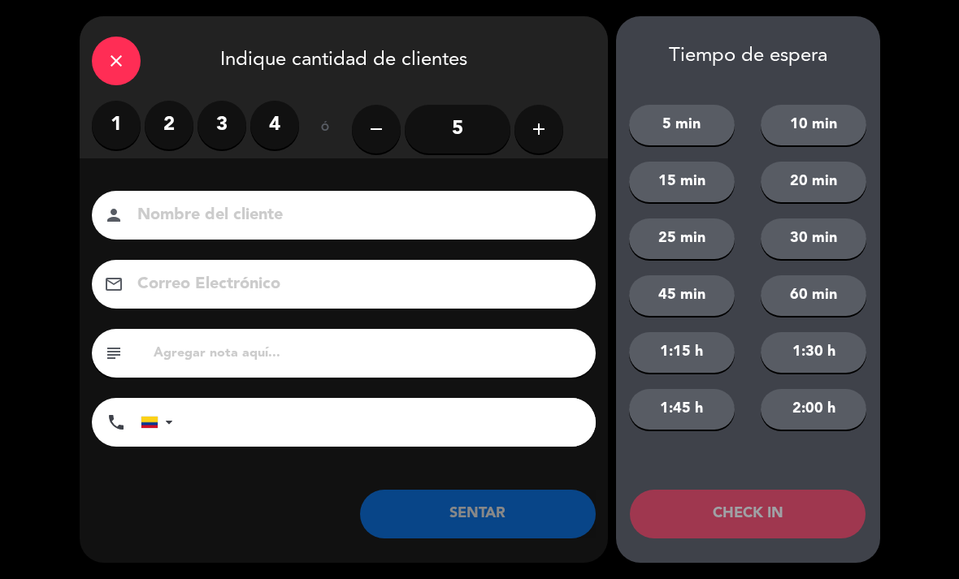
click at [469, 124] on input "5" at bounding box center [458, 129] width 106 height 49
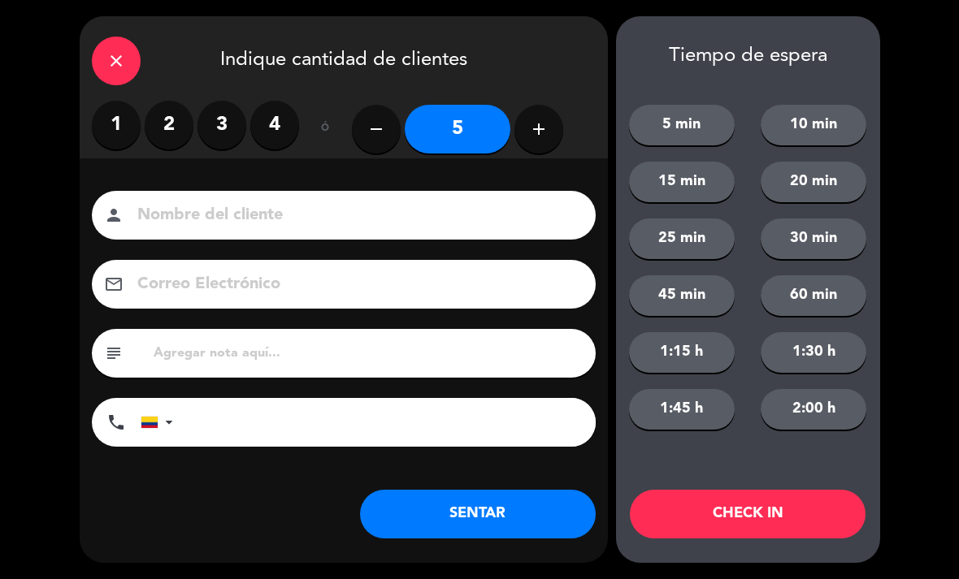
click at [401, 209] on input at bounding box center [355, 216] width 439 height 28
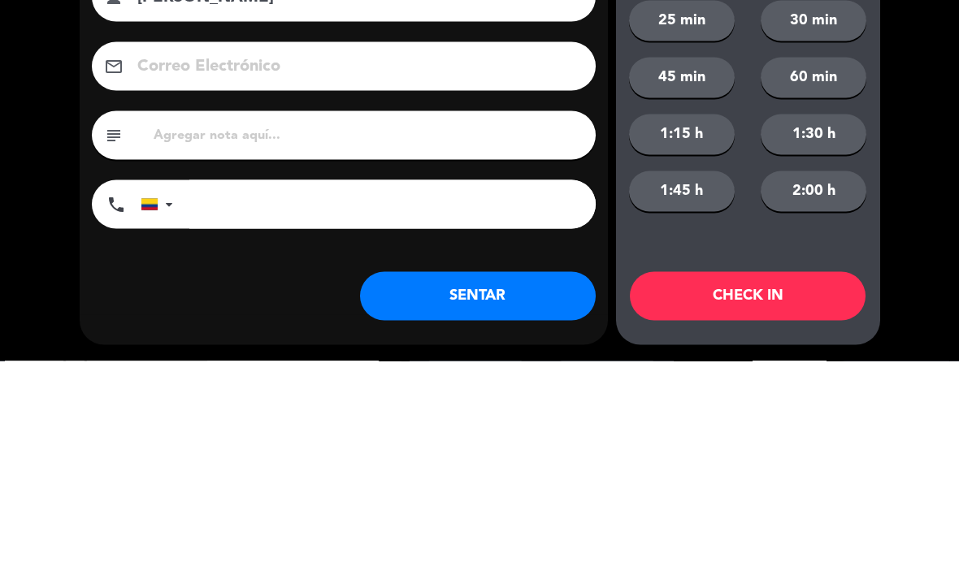
type input "[PERSON_NAME]"
click at [369, 398] on input "tel" at bounding box center [392, 422] width 406 height 49
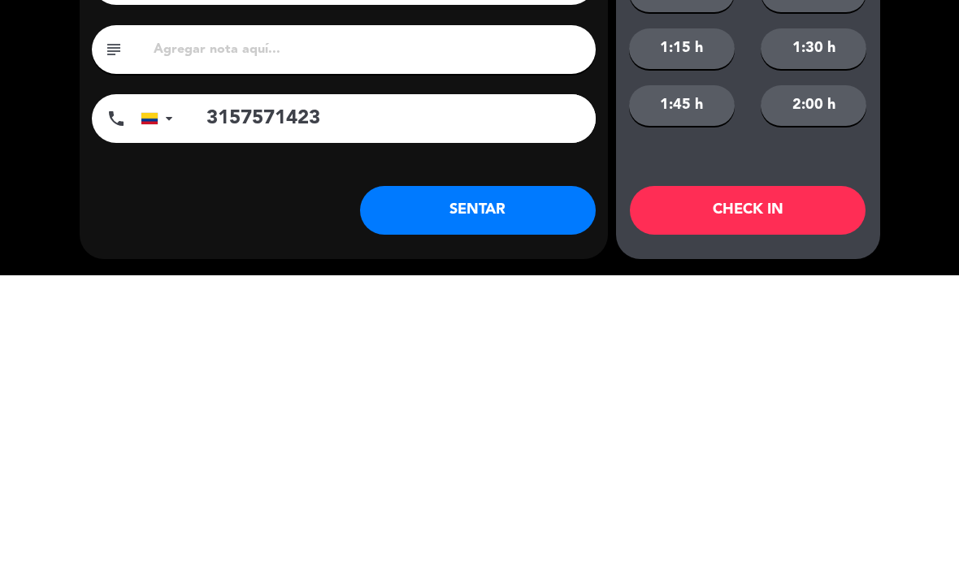
type input "3157571423"
click at [450, 490] on button "SENTAR" at bounding box center [478, 514] width 236 height 49
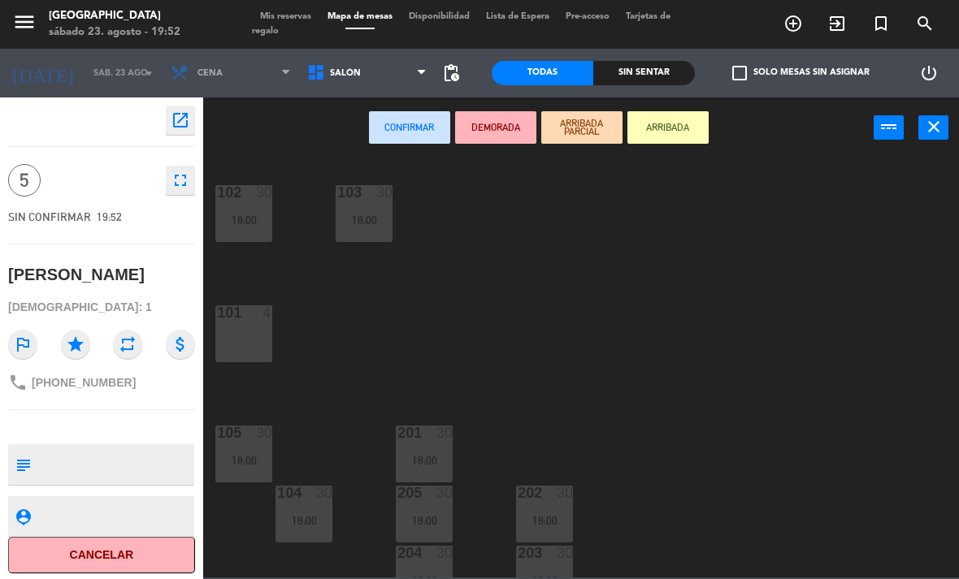
click at [332, 84] on span "Salón" at bounding box center [367, 73] width 137 height 36
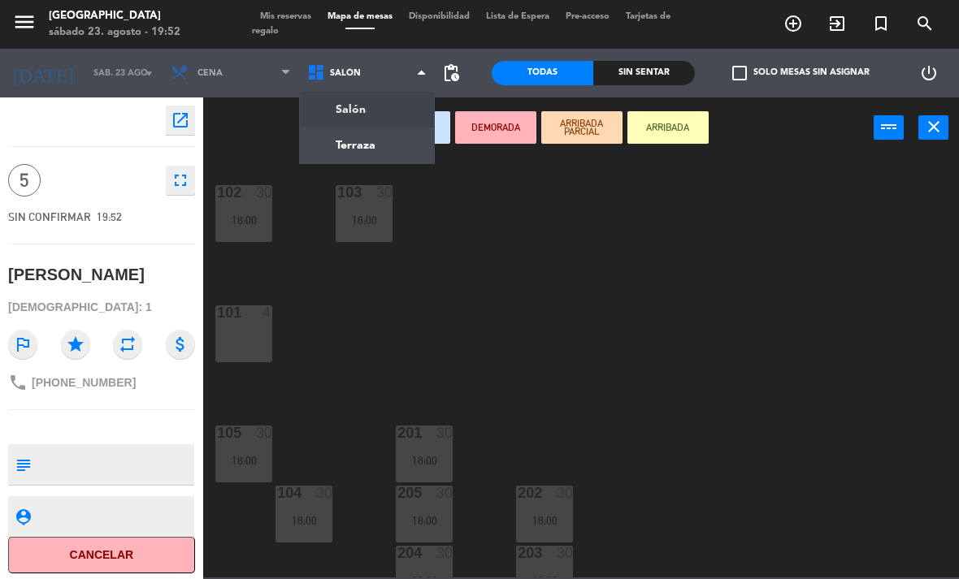
click at [393, 153] on ng-component "menu [GEOGRAPHIC_DATA] [DATE] 23. agosto - 19:52 Mis reservas Mapa de mesas Dis…" at bounding box center [479, 289] width 959 height 578
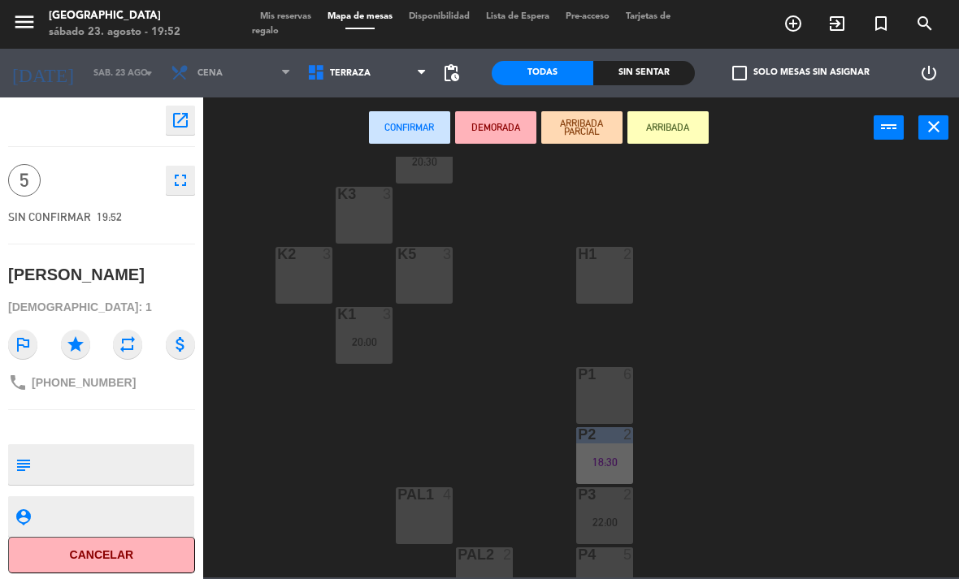
scroll to position [25, 0]
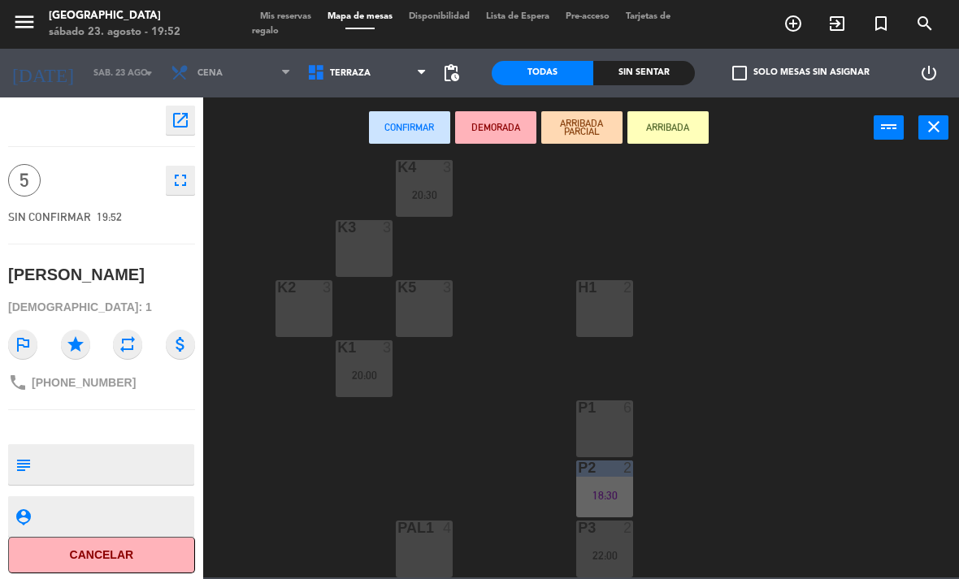
click at [374, 253] on div "K3 3" at bounding box center [364, 248] width 57 height 57
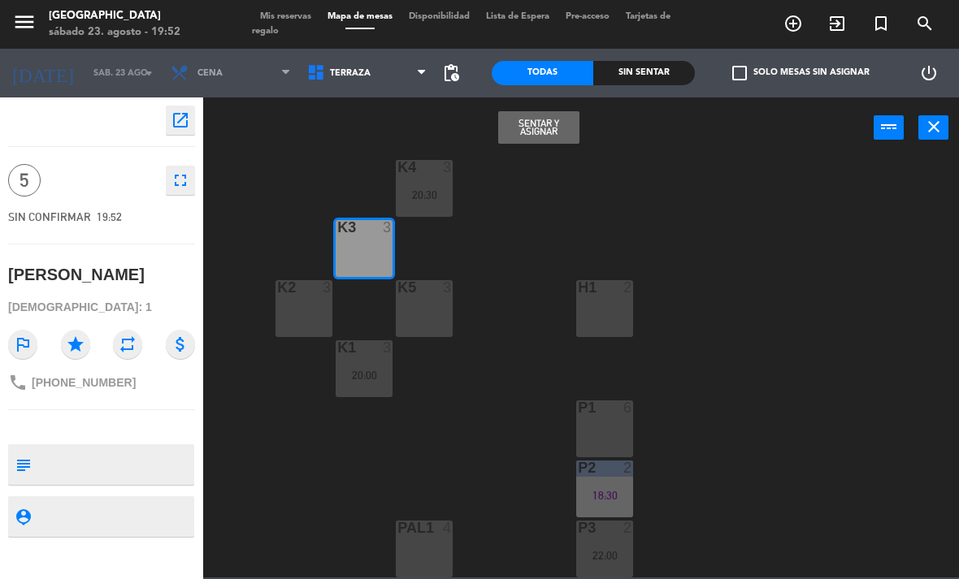
click at [542, 136] on button "Sentar y Asignar" at bounding box center [538, 127] width 81 height 33
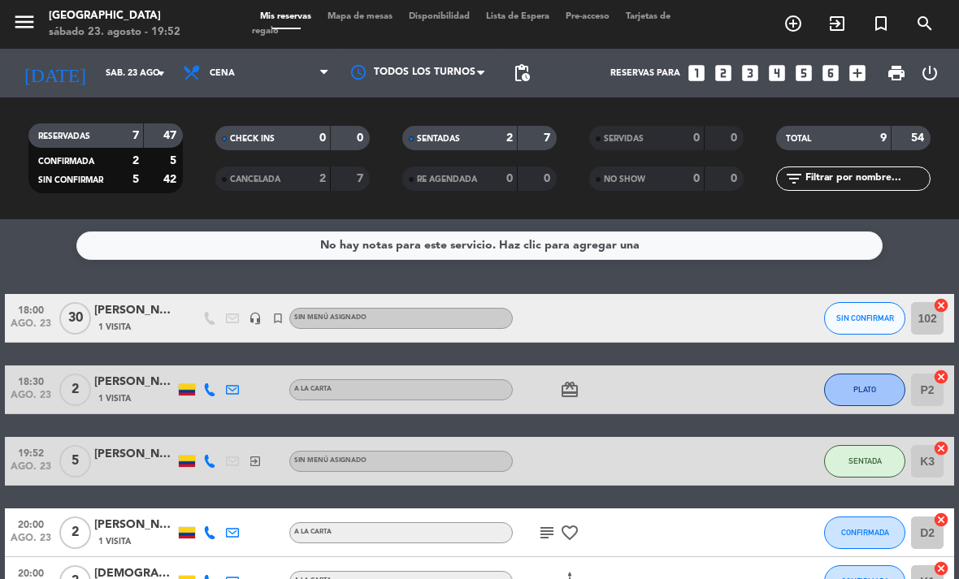
scroll to position [3, 0]
click at [875, 385] on span "PLATO" at bounding box center [864, 389] width 23 height 9
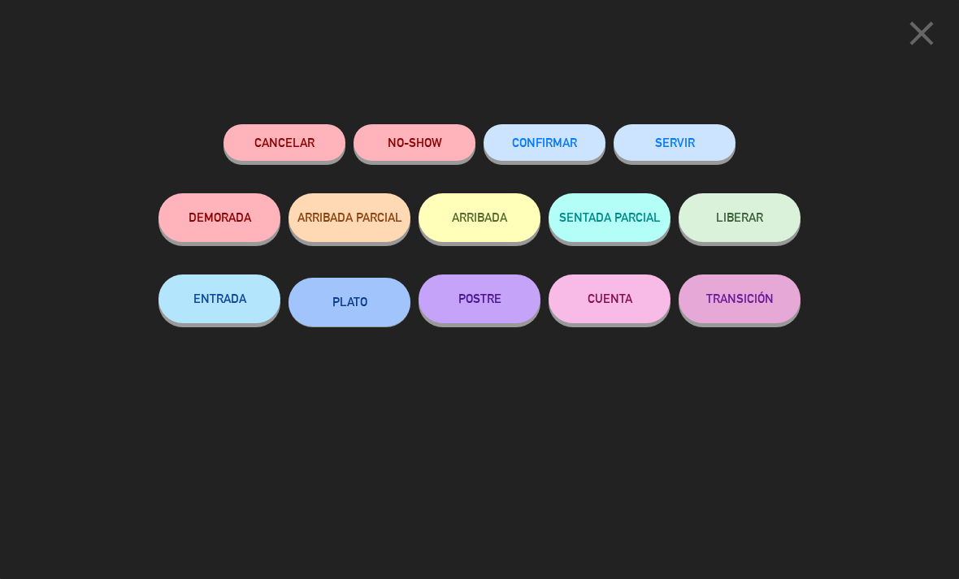
click at [669, 140] on button "SERVIR" at bounding box center [675, 142] width 122 height 37
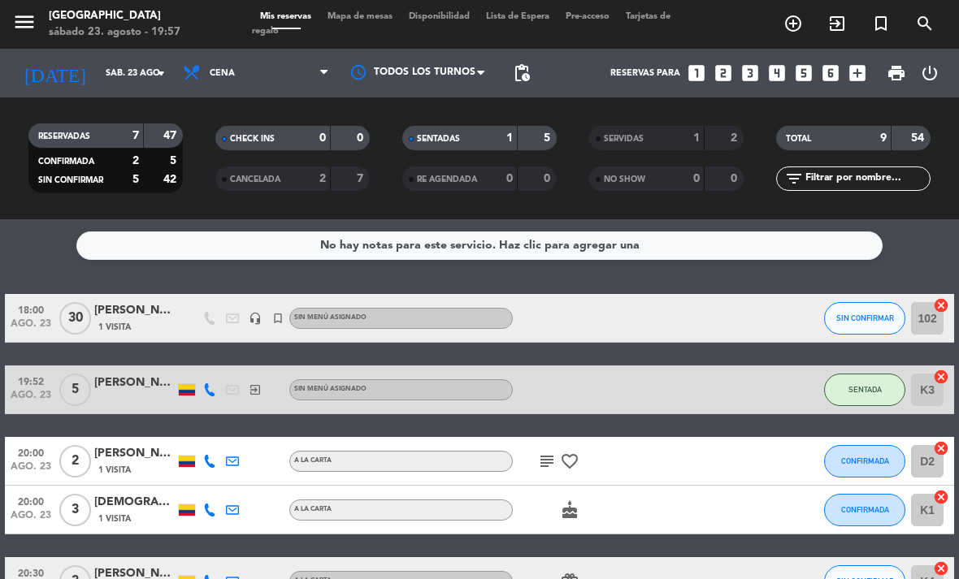
scroll to position [0, 0]
click at [861, 314] on span "SIN CONFIRMAR" at bounding box center [865, 318] width 58 height 9
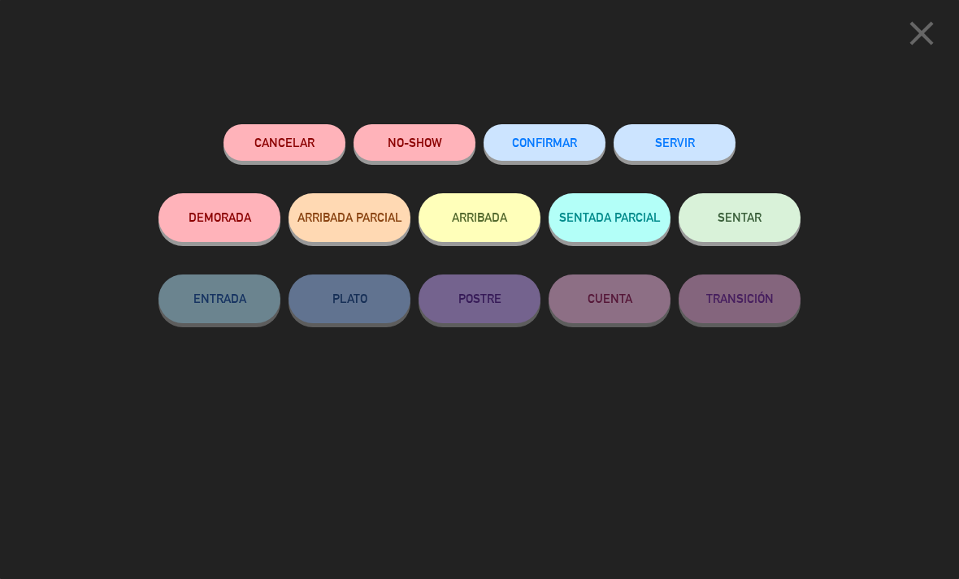
click at [746, 215] on span "SENTAR" at bounding box center [740, 217] width 44 height 14
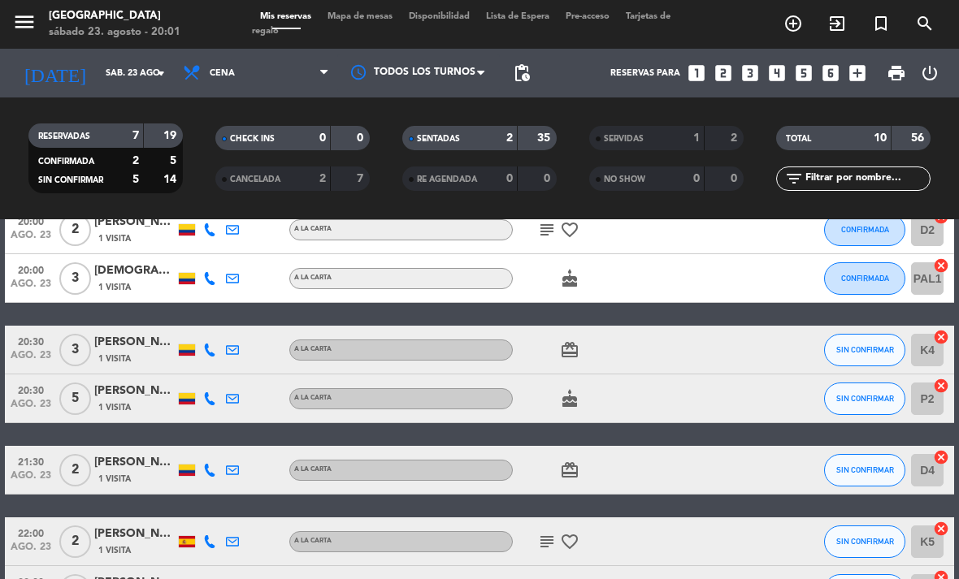
scroll to position [236, 0]
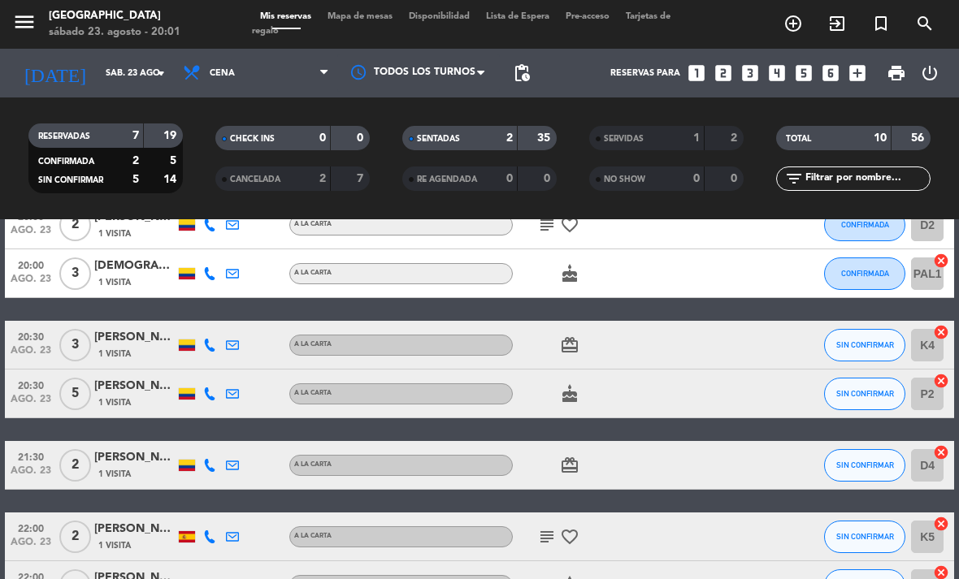
click at [873, 271] on span "CONFIRMADA" at bounding box center [865, 273] width 48 height 9
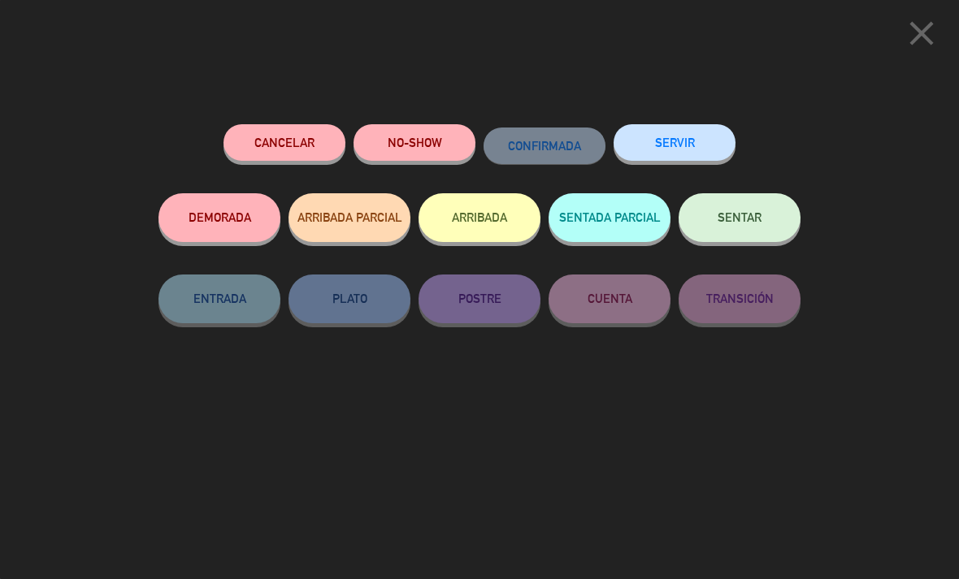
click at [761, 210] on button "SENTAR" at bounding box center [740, 217] width 122 height 49
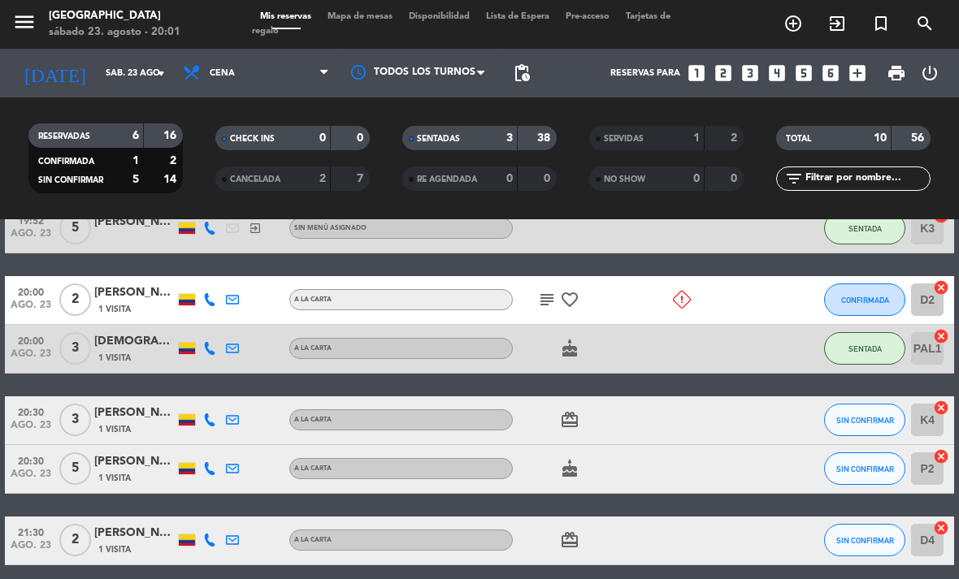
scroll to position [226, 0]
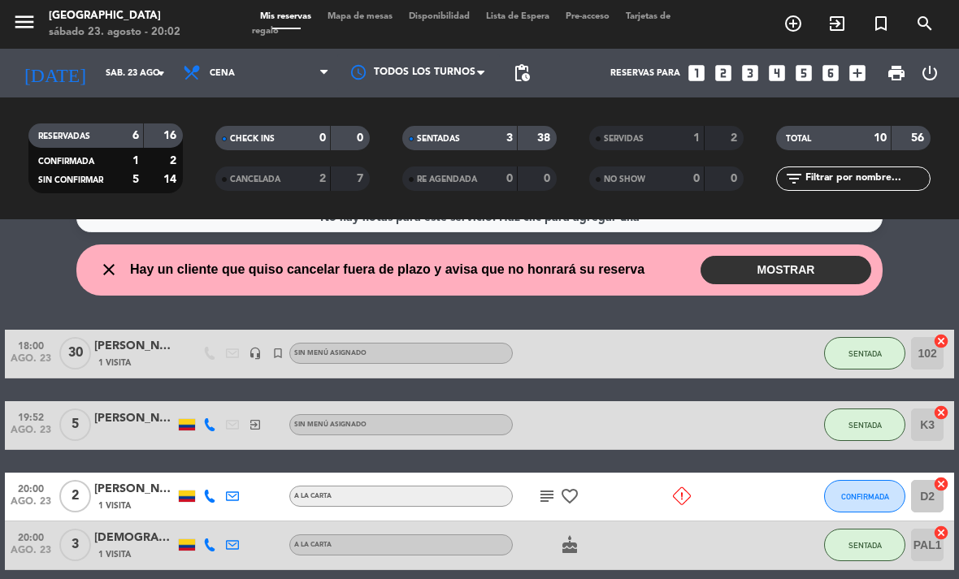
click at [832, 12] on span "exit_to_app" at bounding box center [837, 24] width 44 height 28
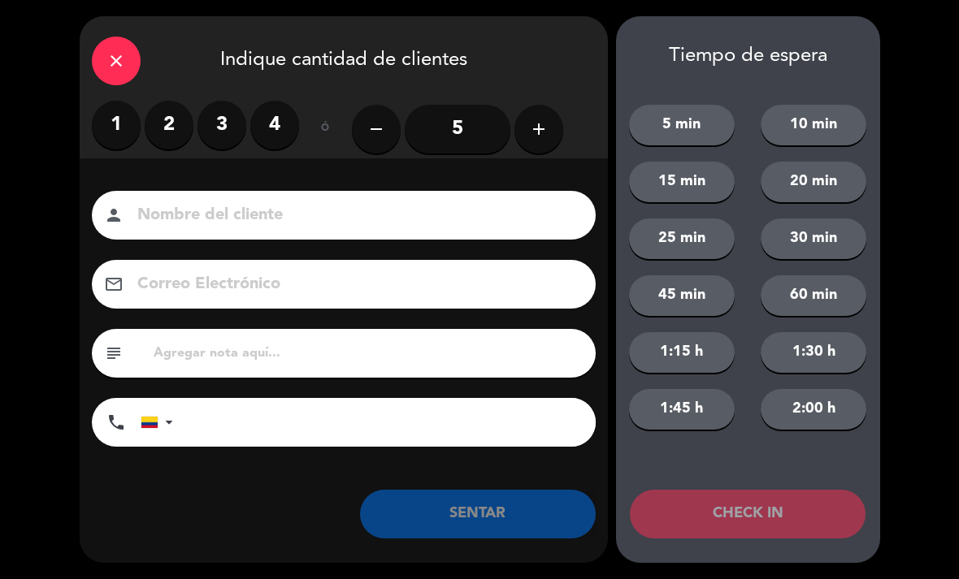
scroll to position [0, 0]
click at [276, 128] on label "4" at bounding box center [274, 125] width 49 height 49
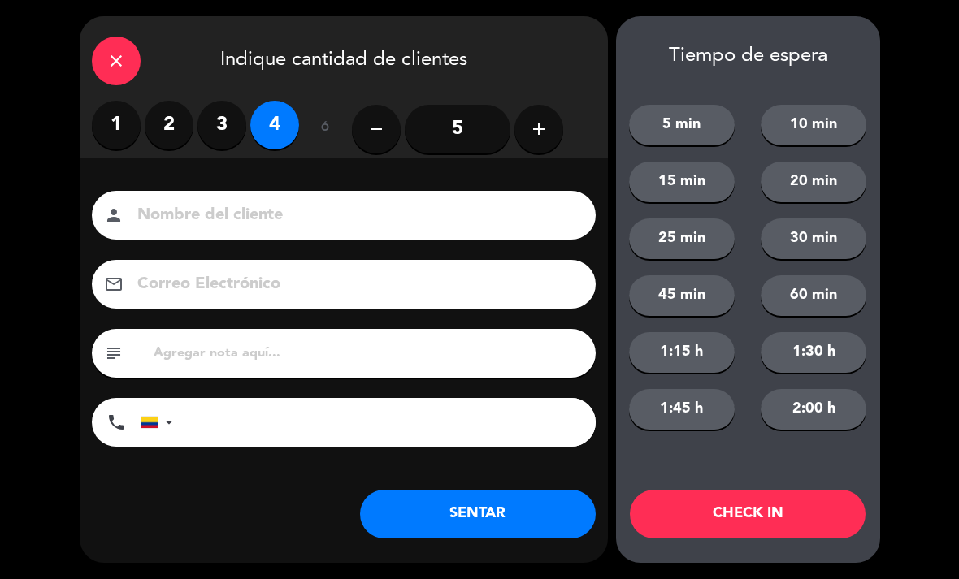
click at [458, 210] on input at bounding box center [355, 216] width 439 height 28
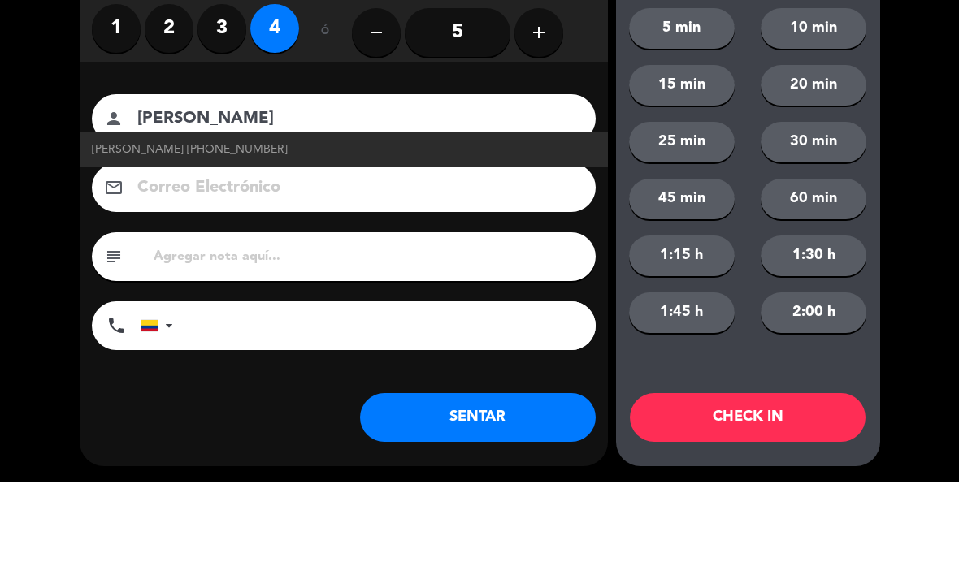
click at [262, 237] on link "[PERSON_NAME] [PHONE_NUMBER]" at bounding box center [344, 246] width 504 height 19
type input "[PERSON_NAME]"
type input "[PHONE_NUMBER]"
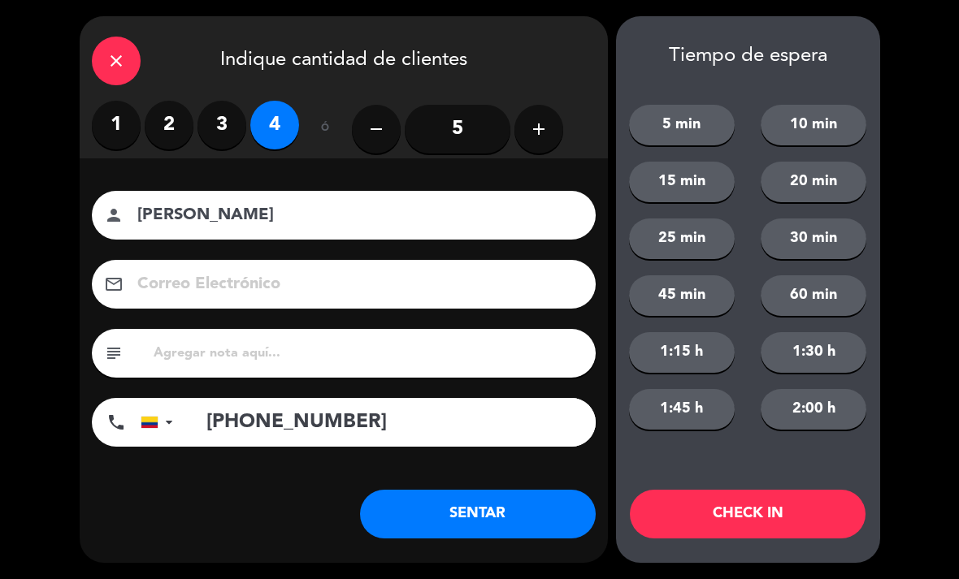
click at [517, 514] on button "SENTAR" at bounding box center [478, 514] width 236 height 49
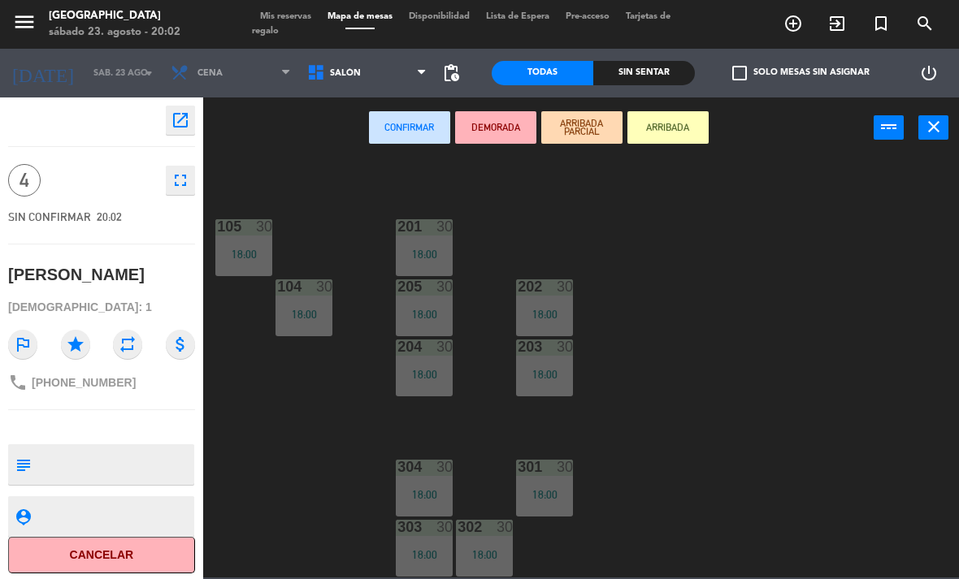
scroll to position [206, 0]
click at [340, 59] on span "Salón" at bounding box center [367, 73] width 137 height 36
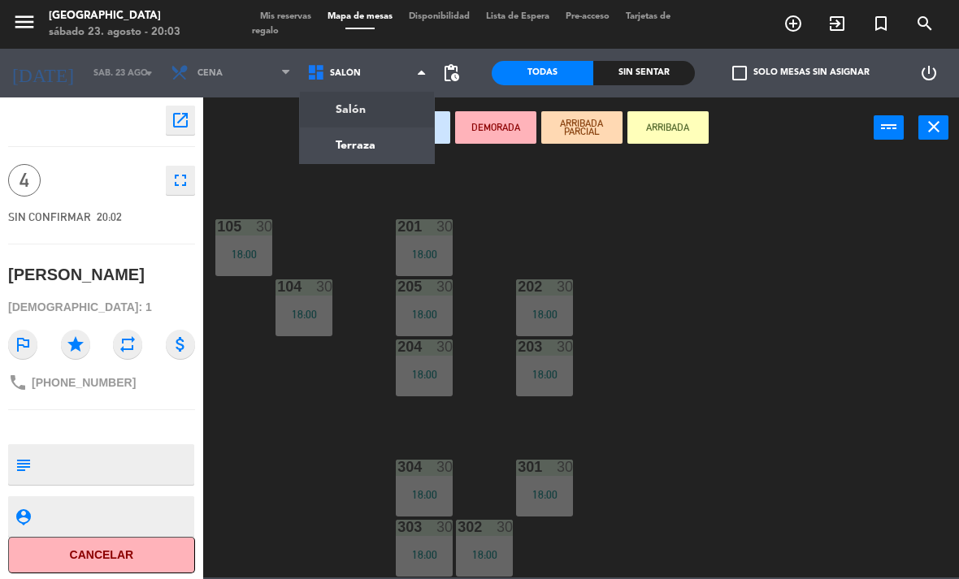
click at [369, 144] on ng-component "menu [GEOGRAPHIC_DATA] [DATE] 23. agosto - 20:03 Mis reservas Mapa de mesas Dis…" at bounding box center [479, 289] width 959 height 578
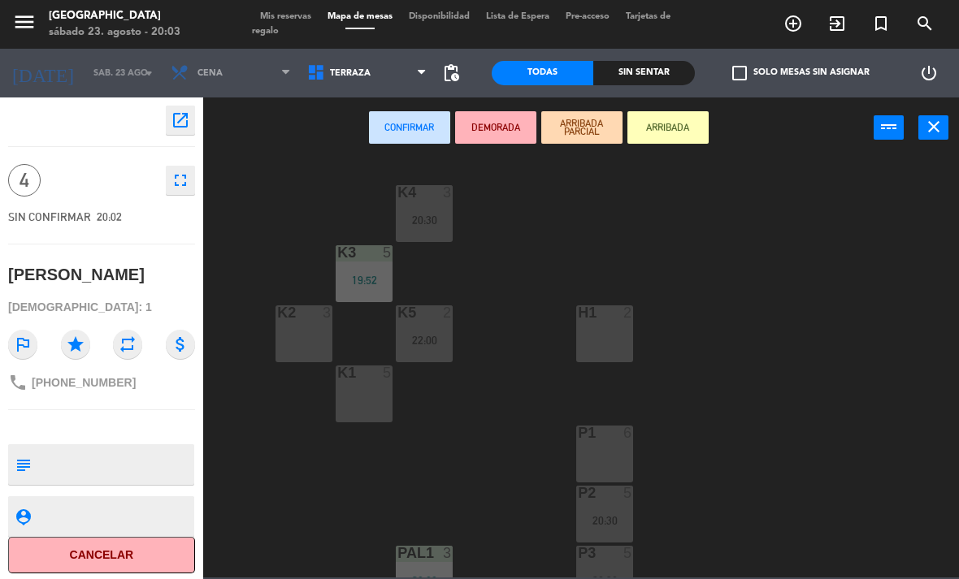
click at [304, 316] on div at bounding box center [304, 313] width 27 height 15
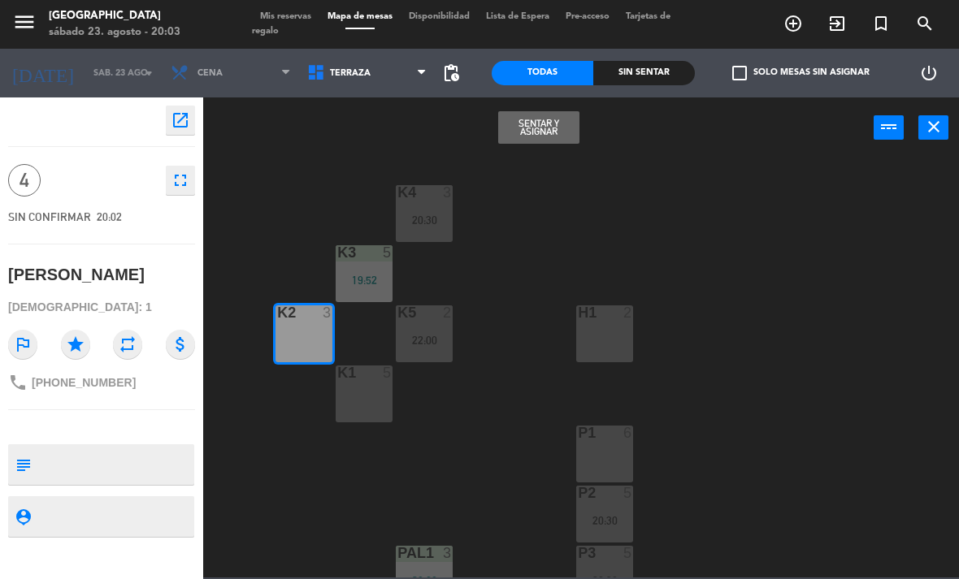
click at [542, 128] on button "Sentar y Asignar" at bounding box center [538, 127] width 81 height 33
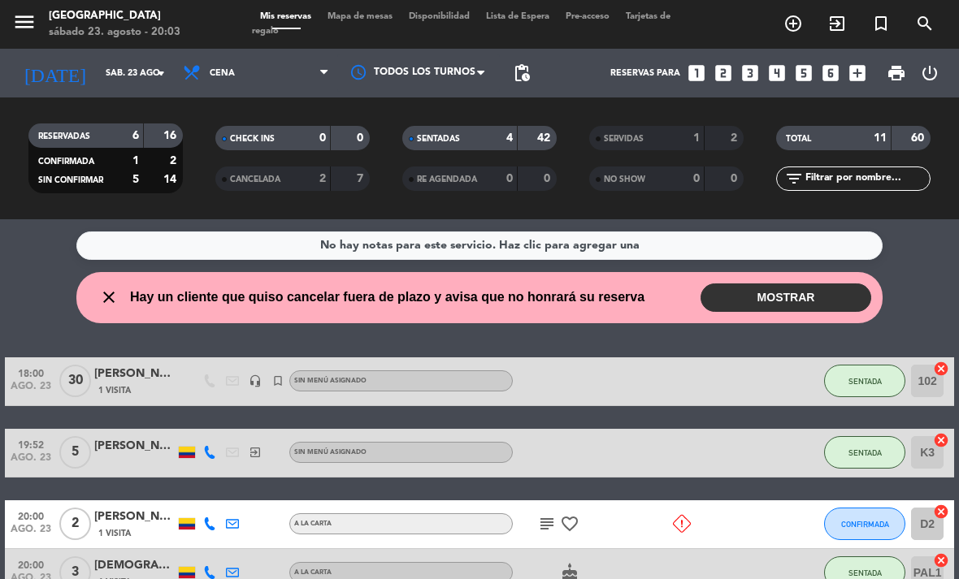
click at [787, 290] on button "MOSTRAR" at bounding box center [785, 298] width 171 height 28
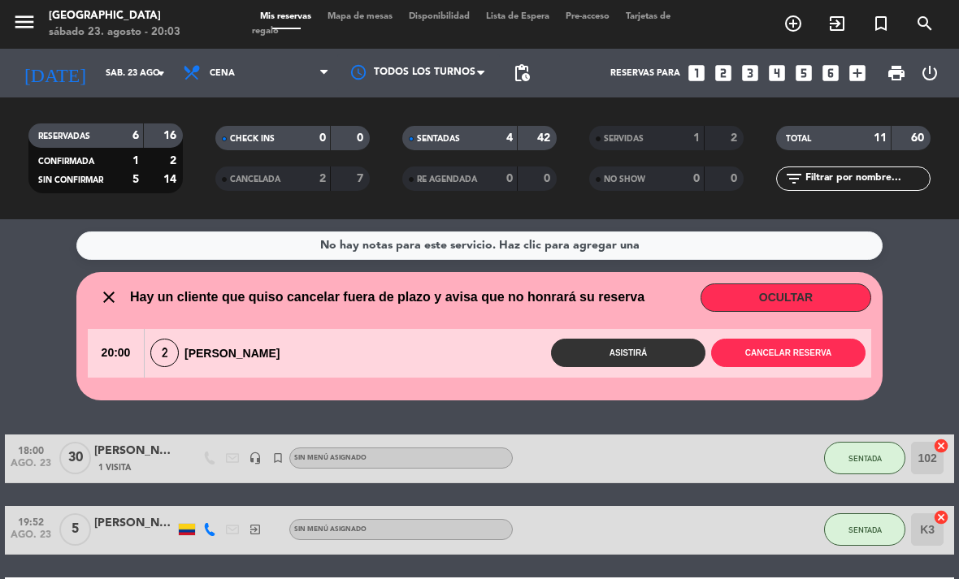
click at [826, 353] on button "Cancelar reserva" at bounding box center [788, 353] width 154 height 28
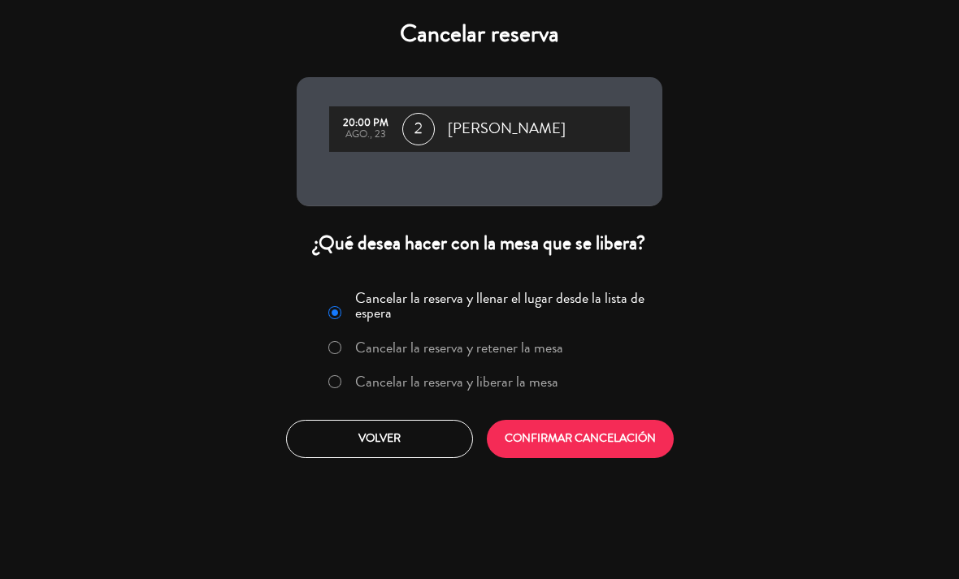
click at [622, 458] on button "CONFIRMAR CANCELACIÓN" at bounding box center [580, 439] width 187 height 38
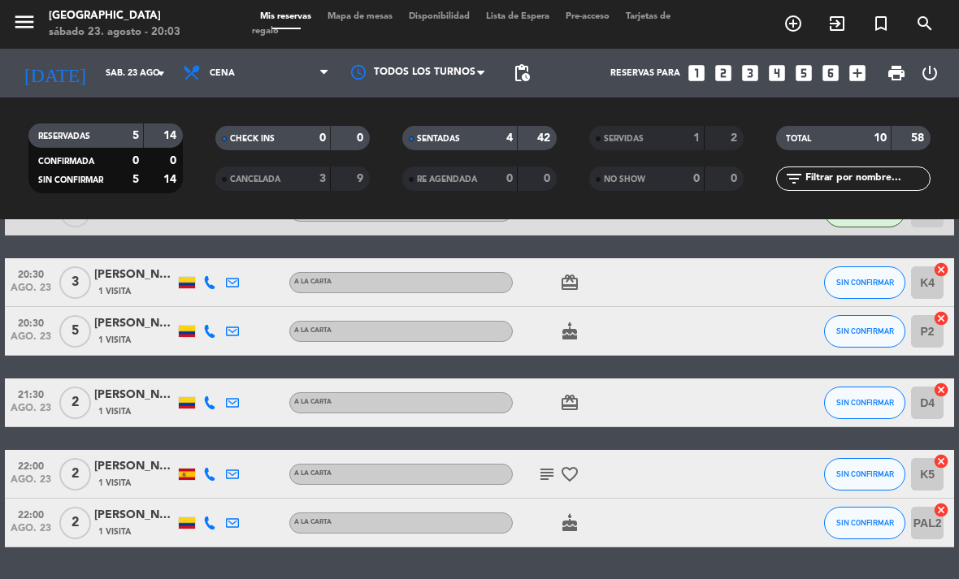
scroll to position [319, 0]
